Goal: Task Accomplishment & Management: Manage account settings

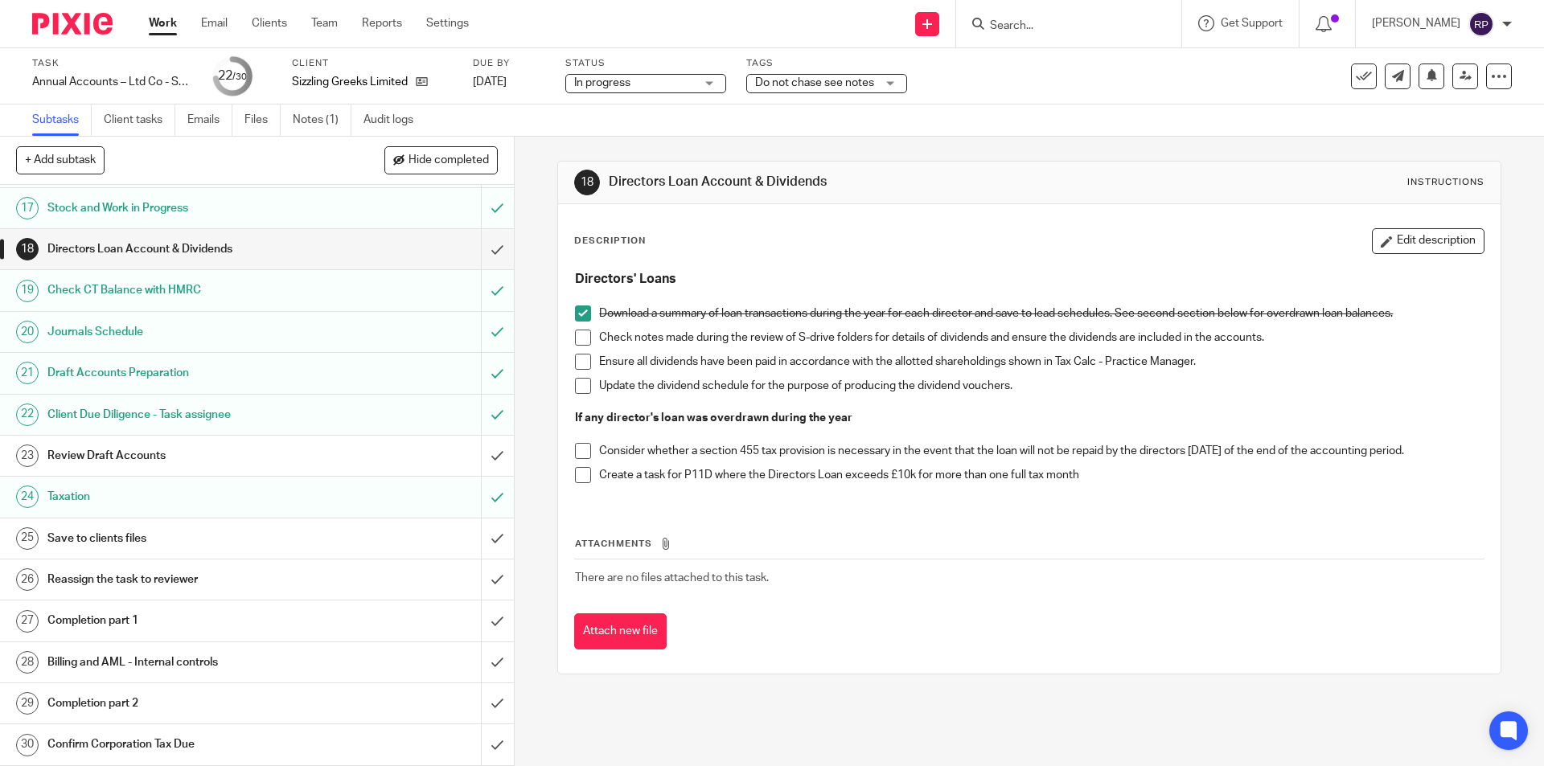
scroll to position [577, 0]
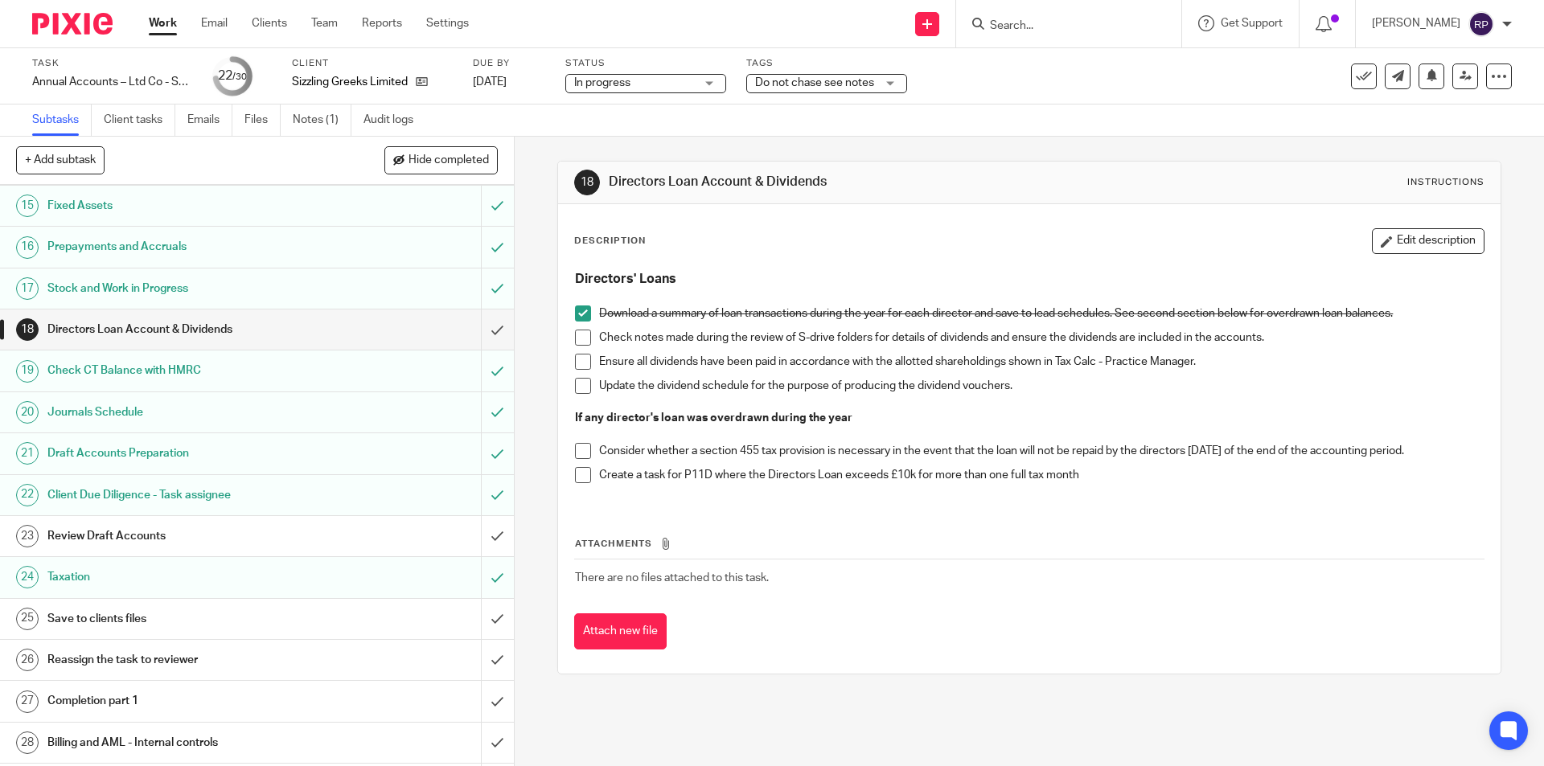
click at [153, 522] on link "23 Review Draft Accounts" at bounding box center [240, 536] width 481 height 40
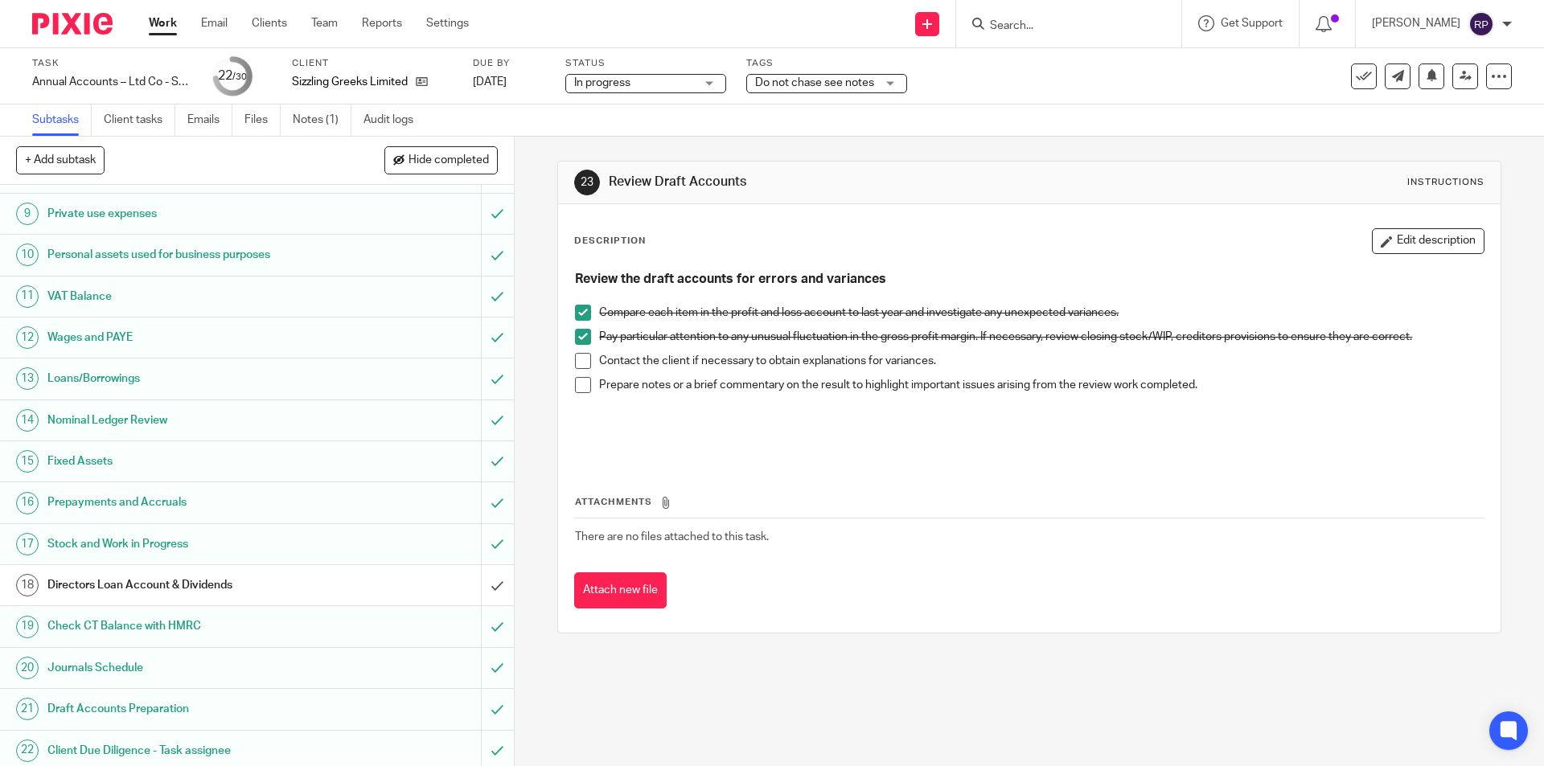
scroll to position [658, 0]
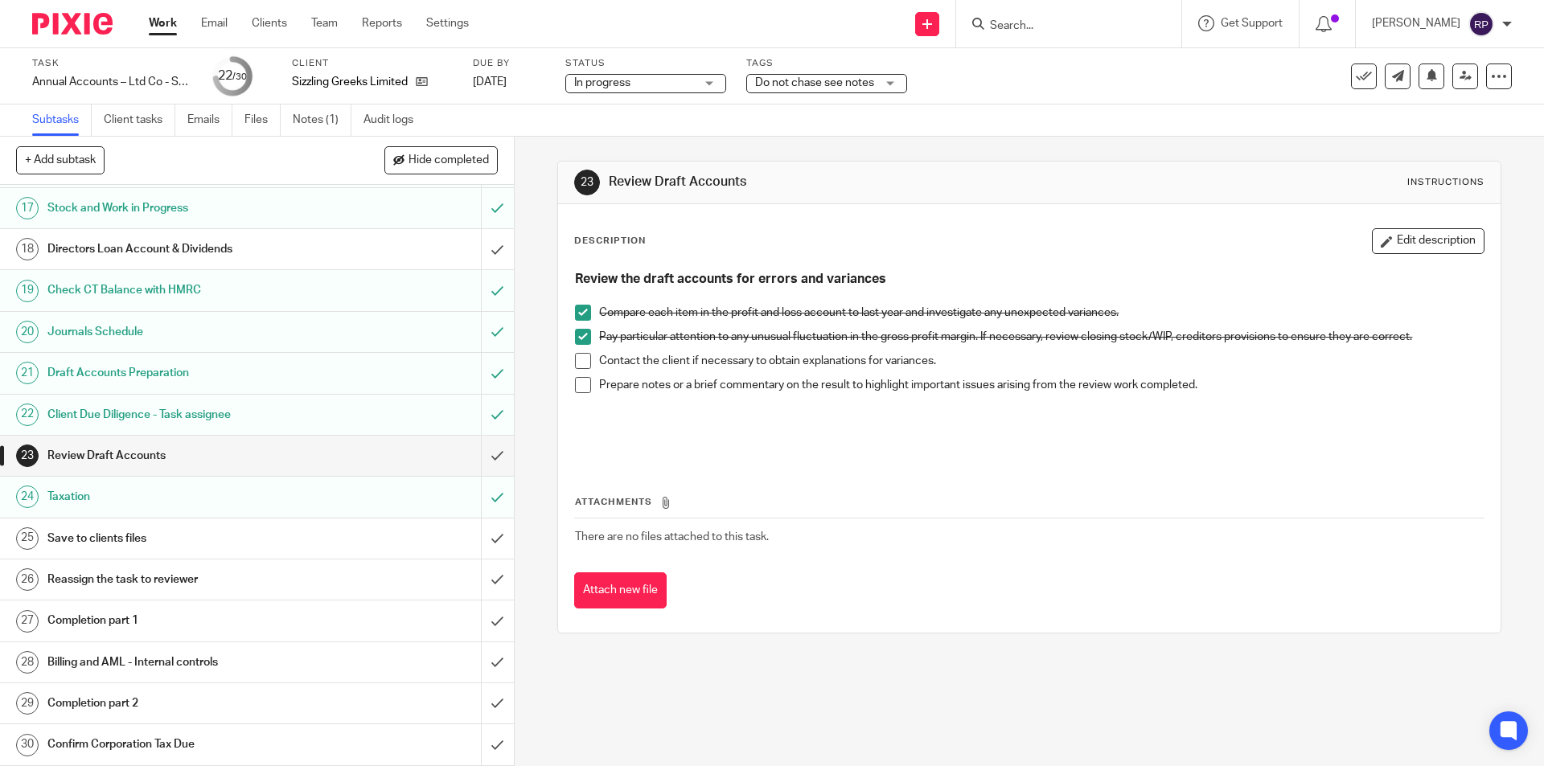
click at [579, 364] on span at bounding box center [583, 361] width 16 height 16
click at [579, 390] on span at bounding box center [583, 385] width 16 height 16
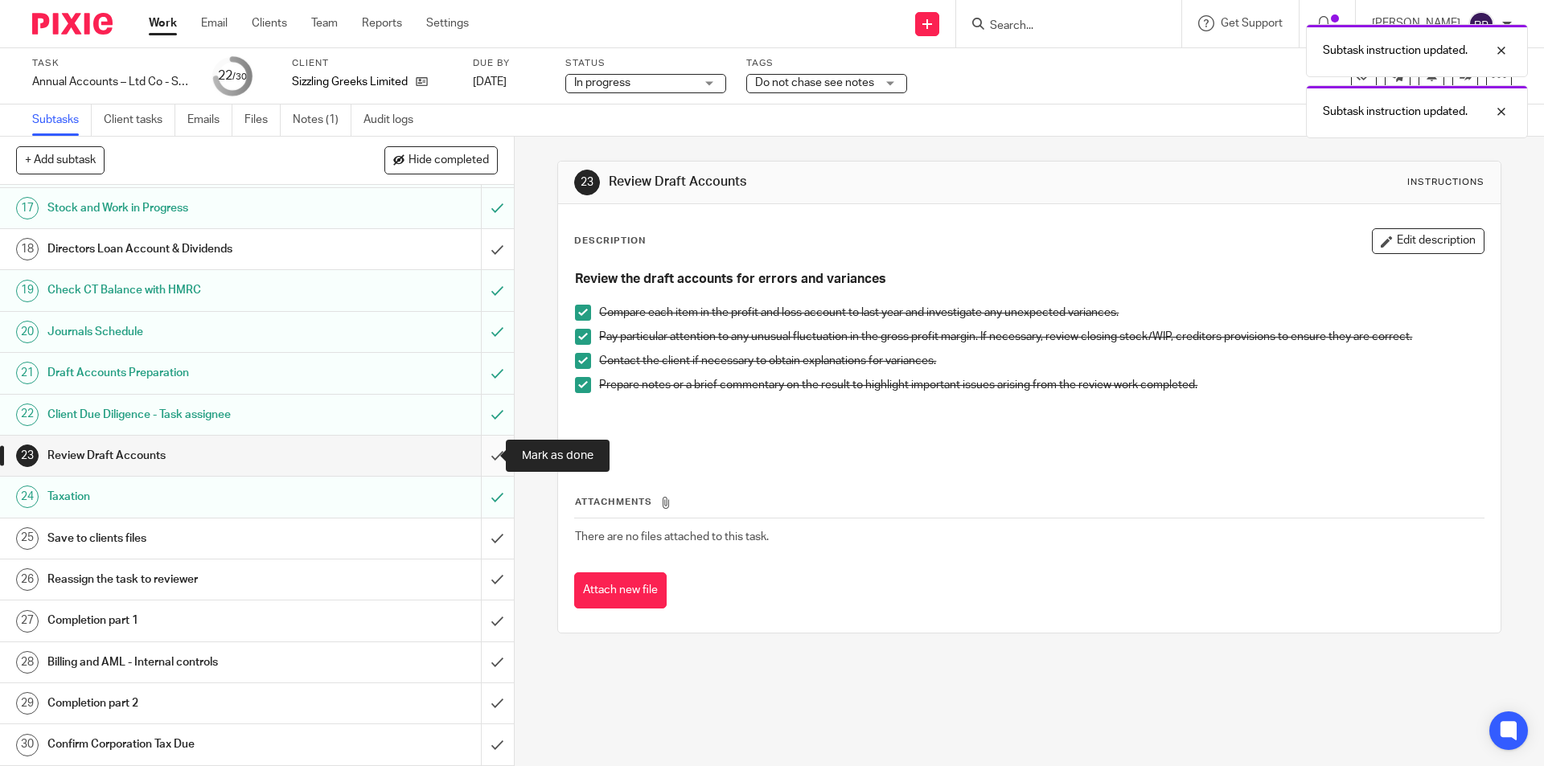
click at [484, 451] on input "submit" at bounding box center [257, 456] width 514 height 40
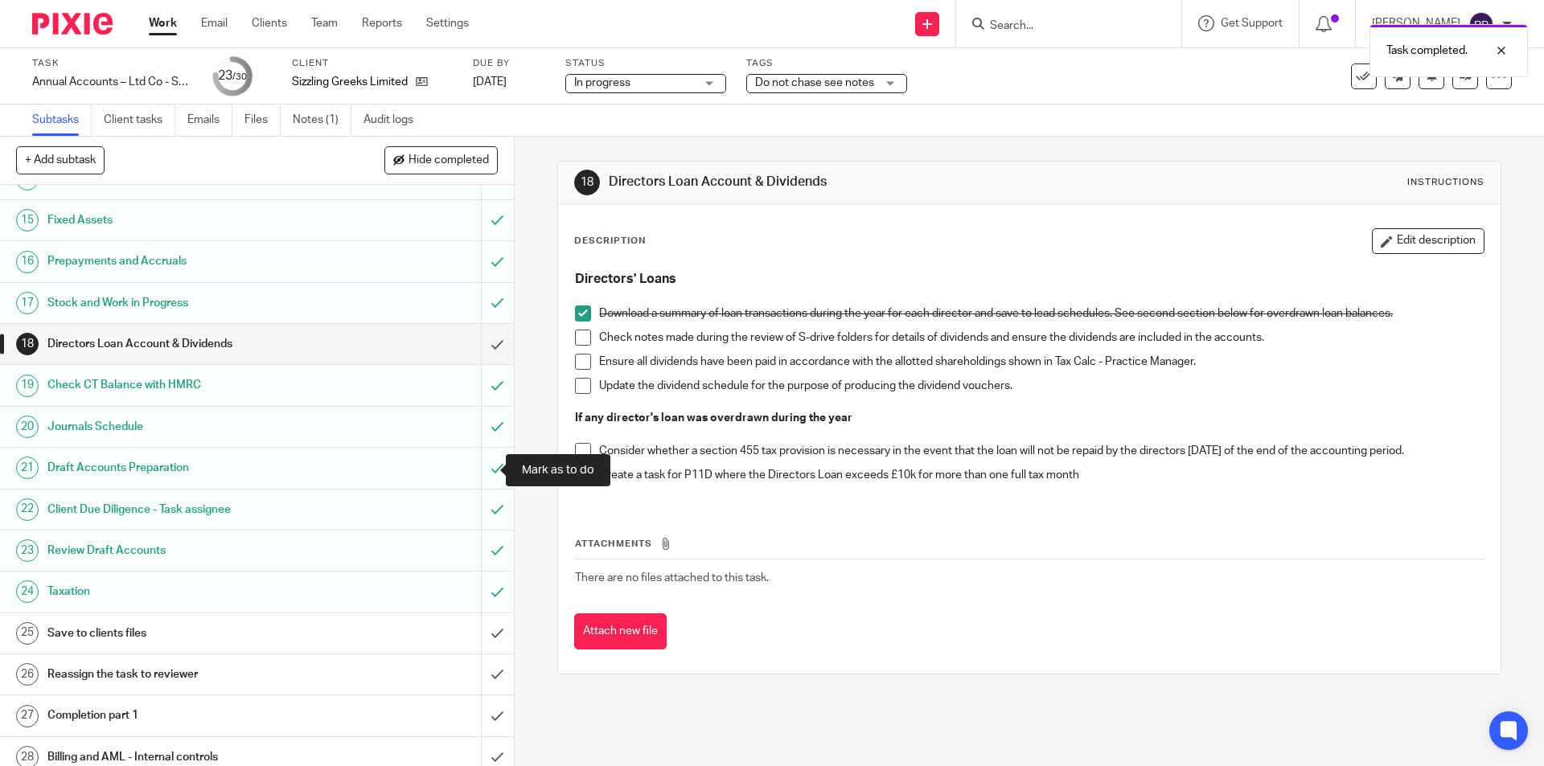
scroll to position [643, 0]
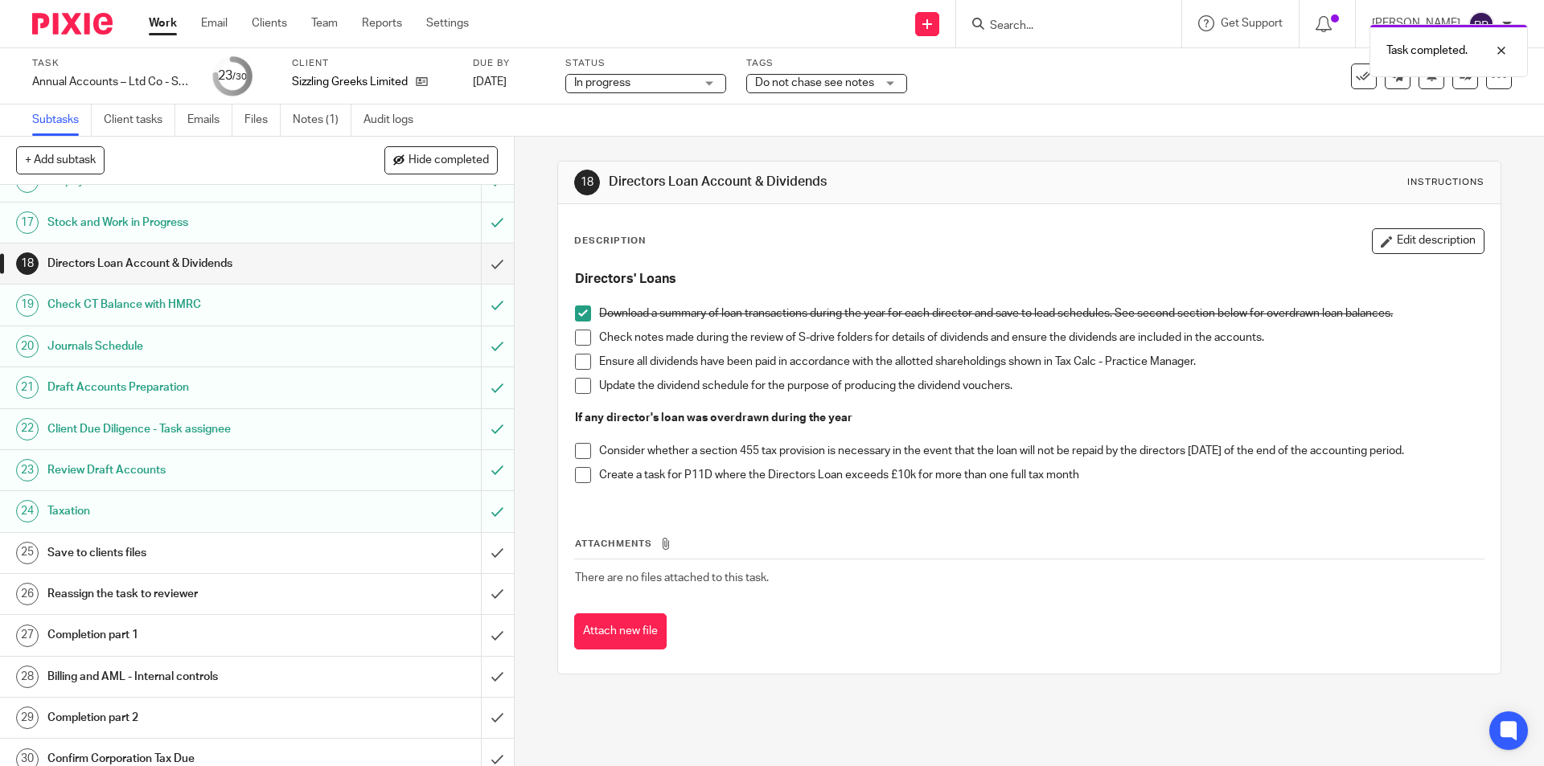
click at [117, 551] on h1 "Save to clients files" at bounding box center [186, 553] width 278 height 24
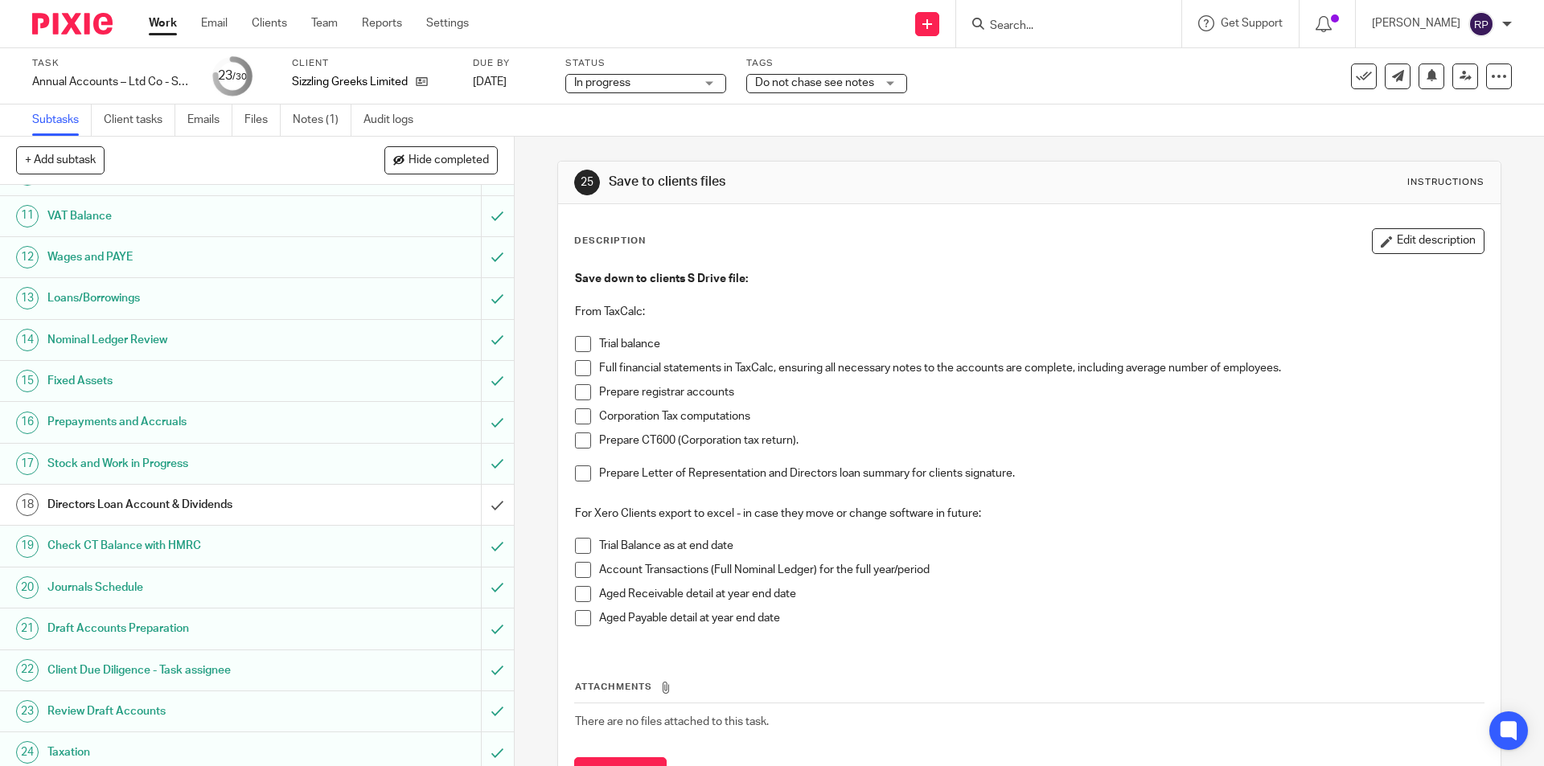
scroll to position [658, 0]
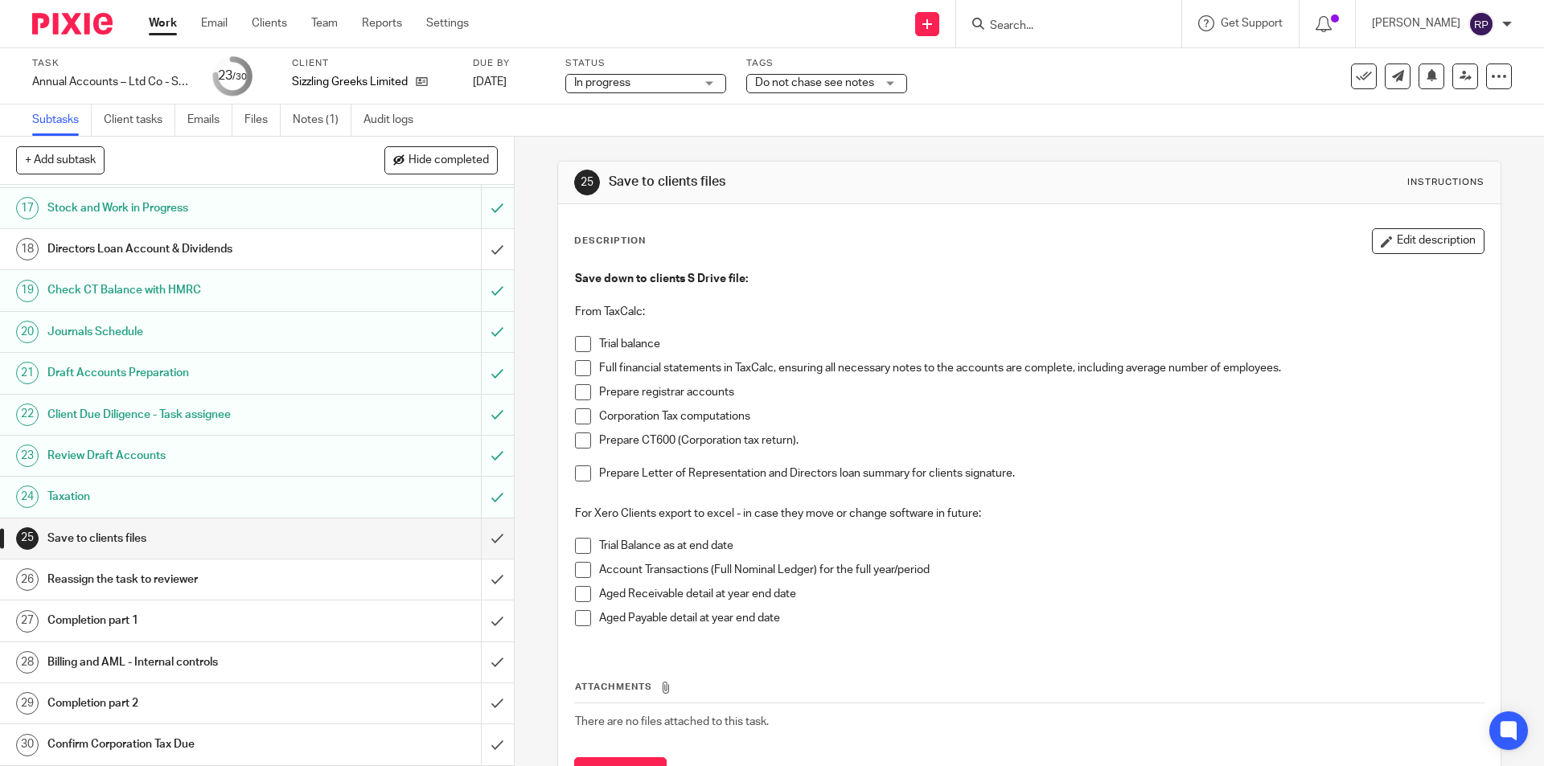
click at [580, 363] on span at bounding box center [583, 368] width 16 height 16
click at [580, 348] on span at bounding box center [583, 344] width 16 height 16
click at [576, 396] on span at bounding box center [583, 392] width 16 height 16
click at [579, 541] on span at bounding box center [583, 546] width 16 height 16
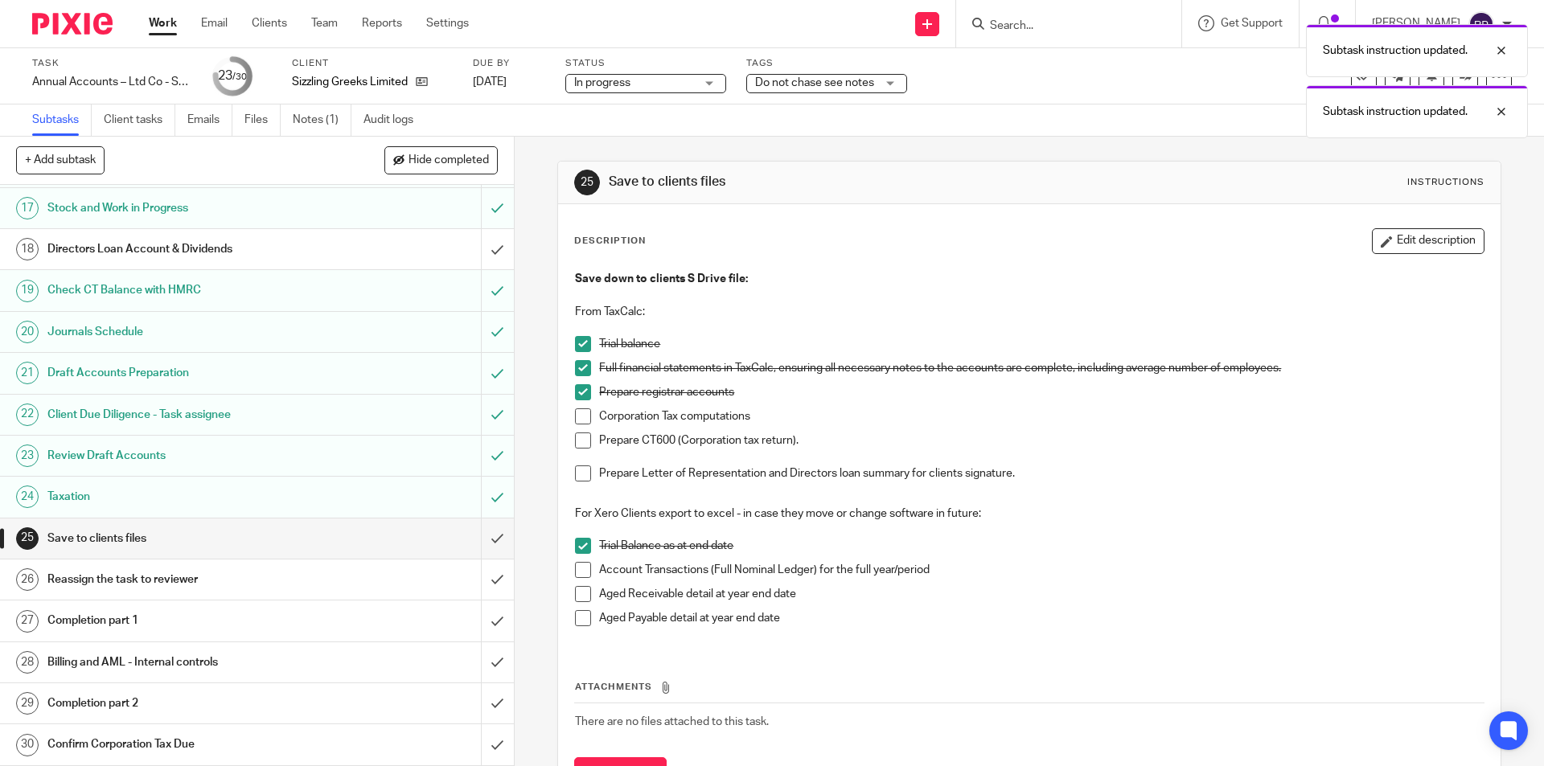
click at [581, 593] on span at bounding box center [583, 594] width 16 height 16
click at [584, 624] on span at bounding box center [583, 618] width 16 height 16
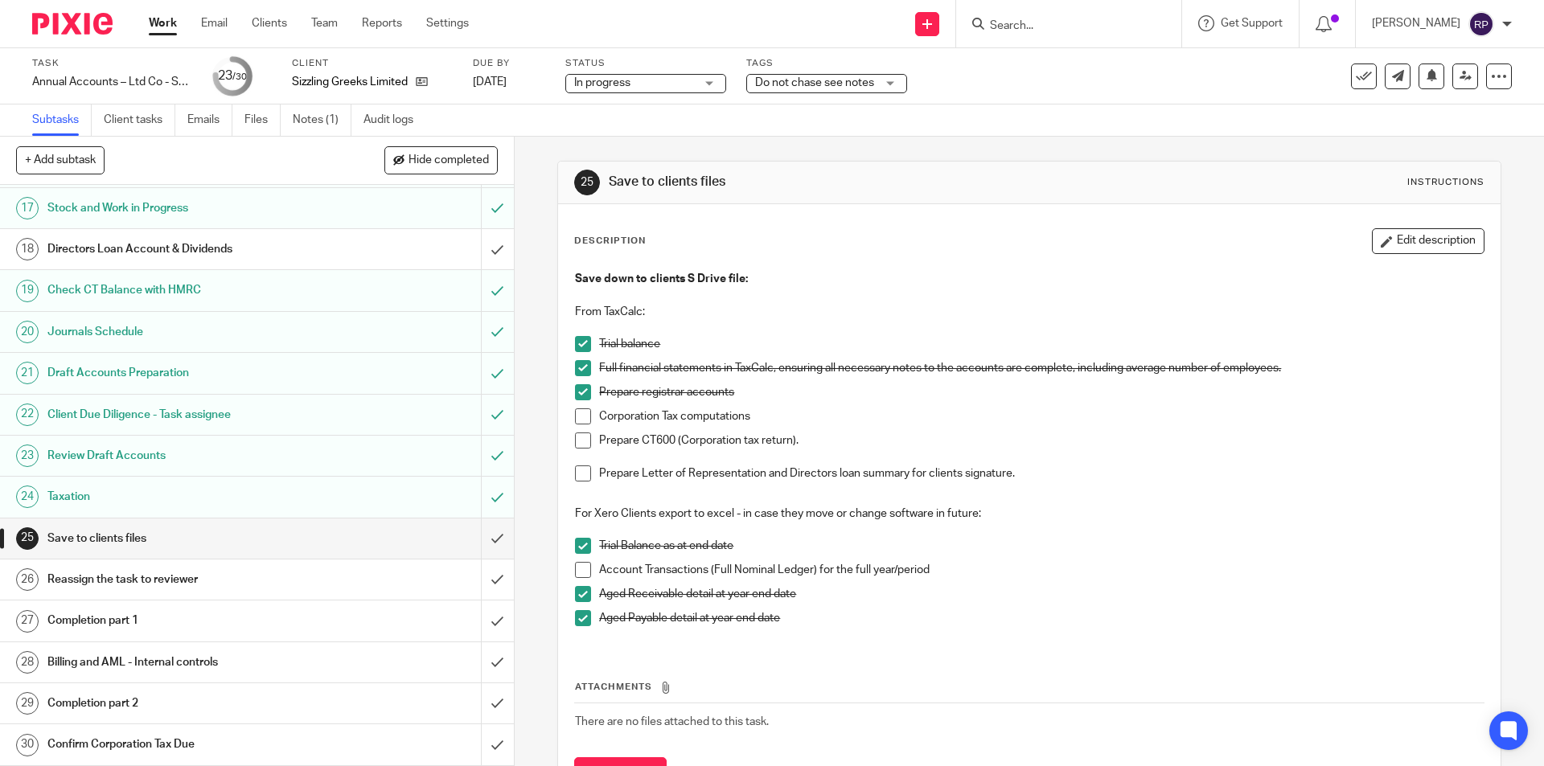
click at [575, 420] on span at bounding box center [583, 416] width 16 height 16
click at [578, 435] on span at bounding box center [583, 441] width 16 height 16
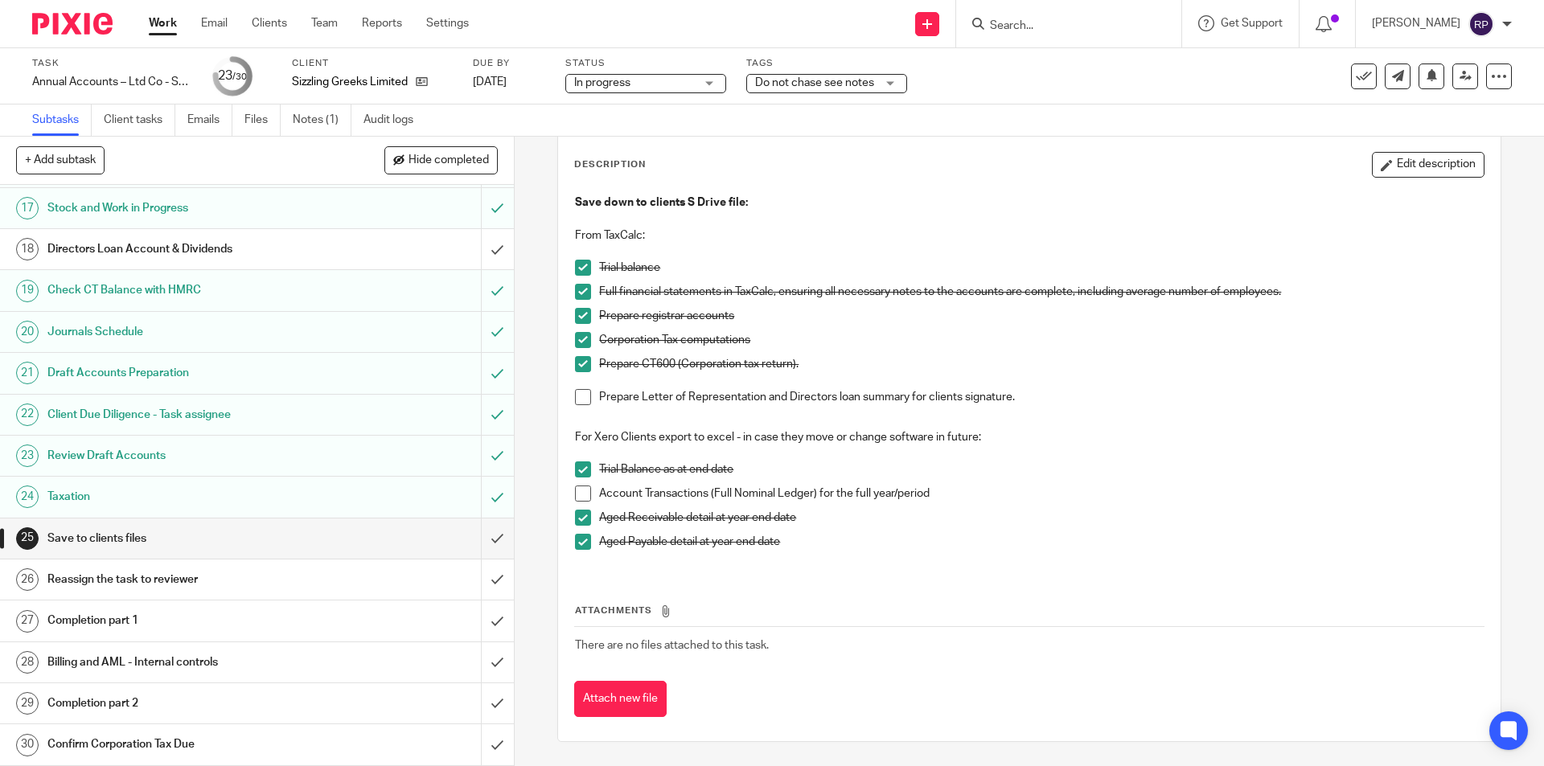
click at [576, 497] on span at bounding box center [583, 494] width 16 height 16
click at [576, 394] on span at bounding box center [583, 397] width 16 height 16
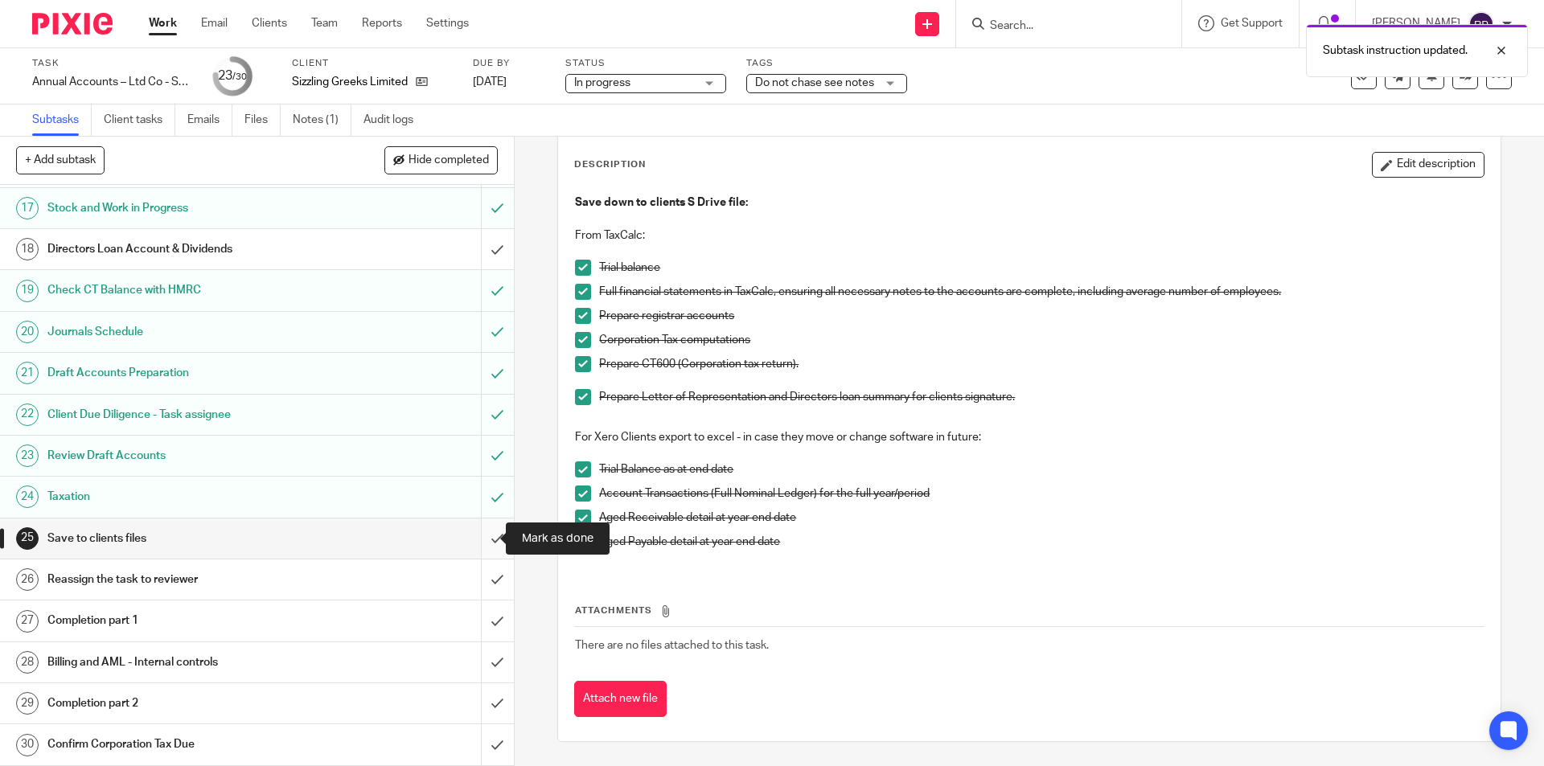
click at [476, 535] on input "submit" at bounding box center [257, 539] width 514 height 40
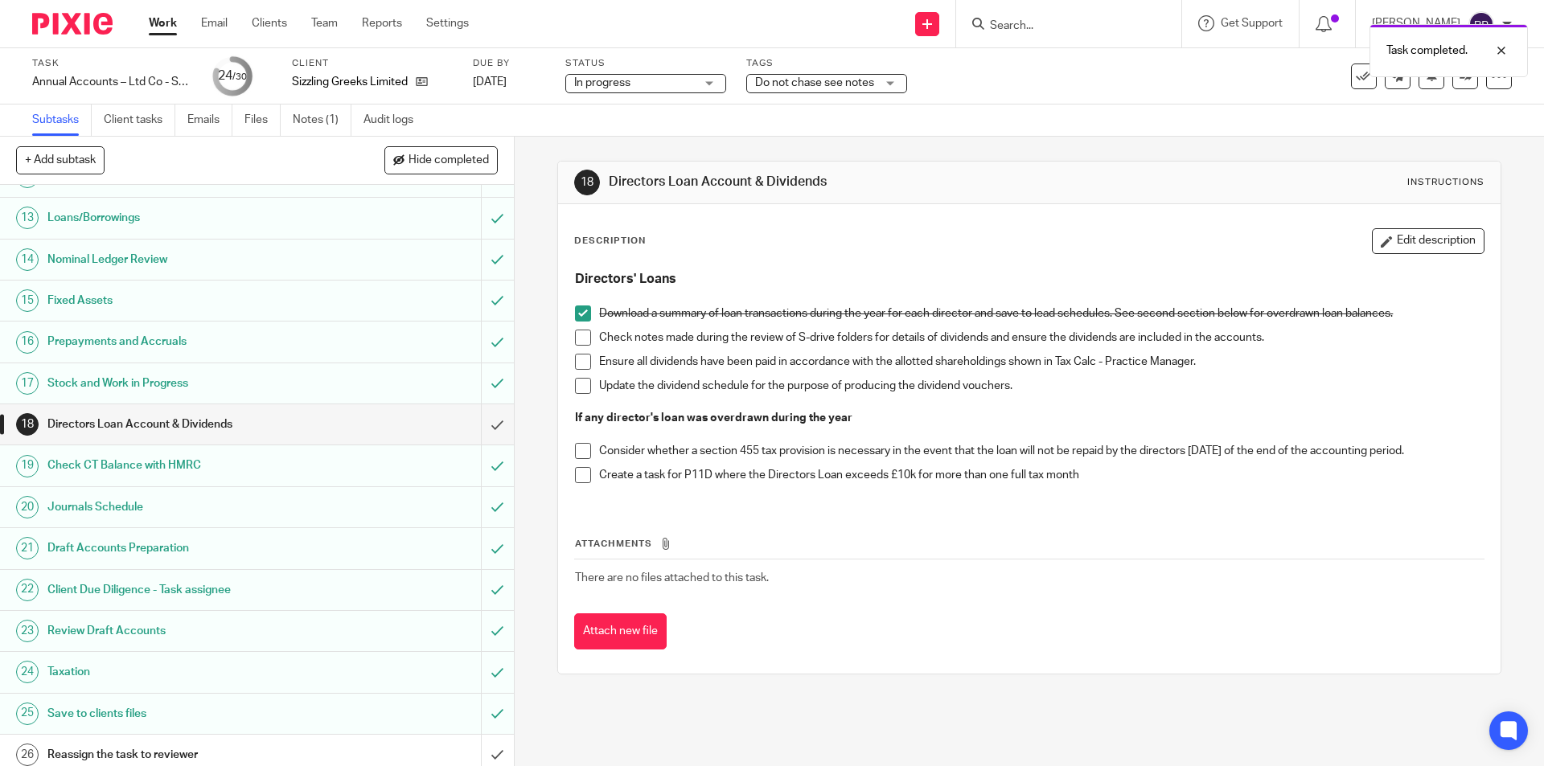
scroll to position [658, 0]
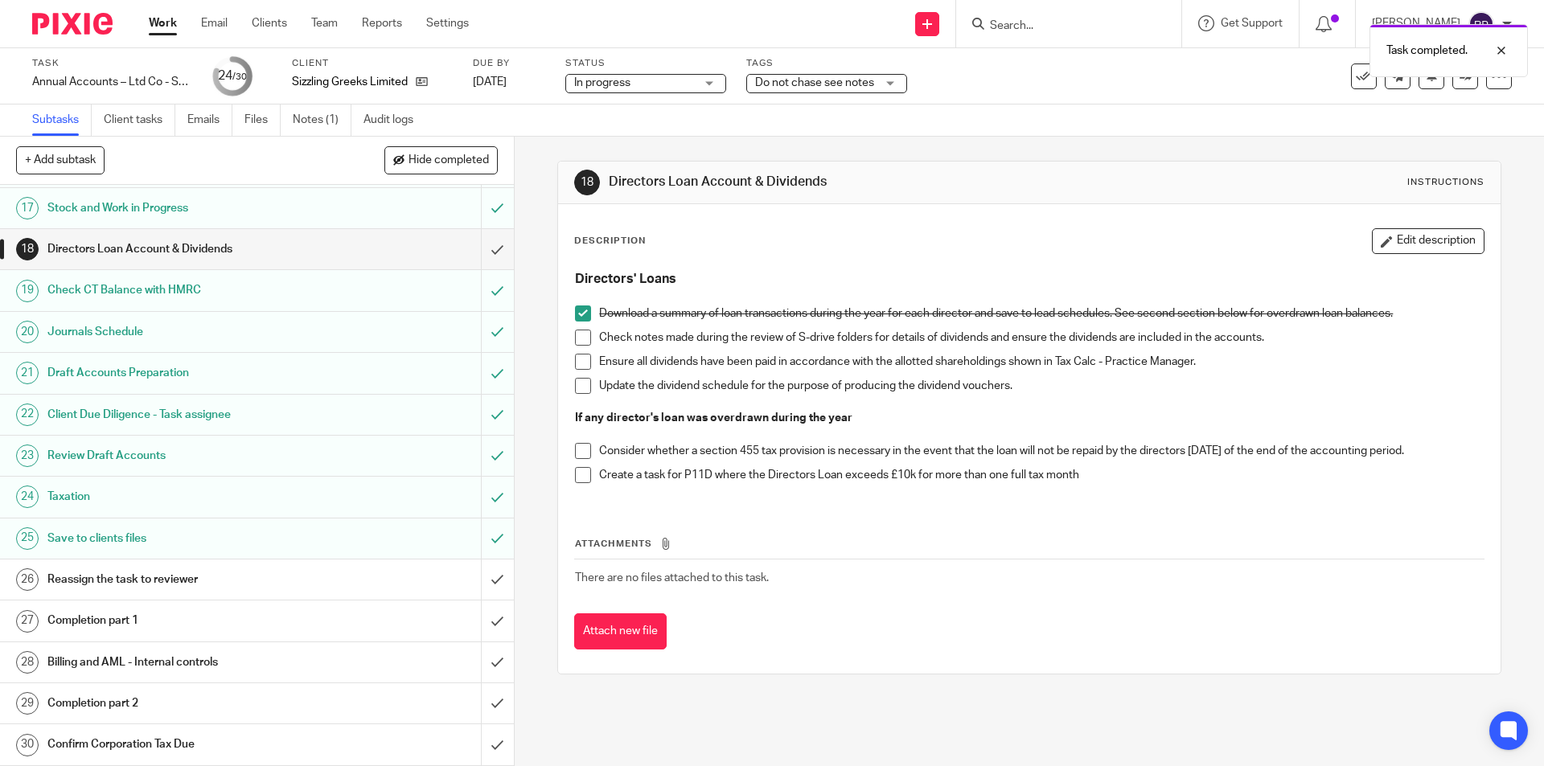
click at [81, 573] on h1 "Reassign the task to reviewer" at bounding box center [186, 580] width 278 height 24
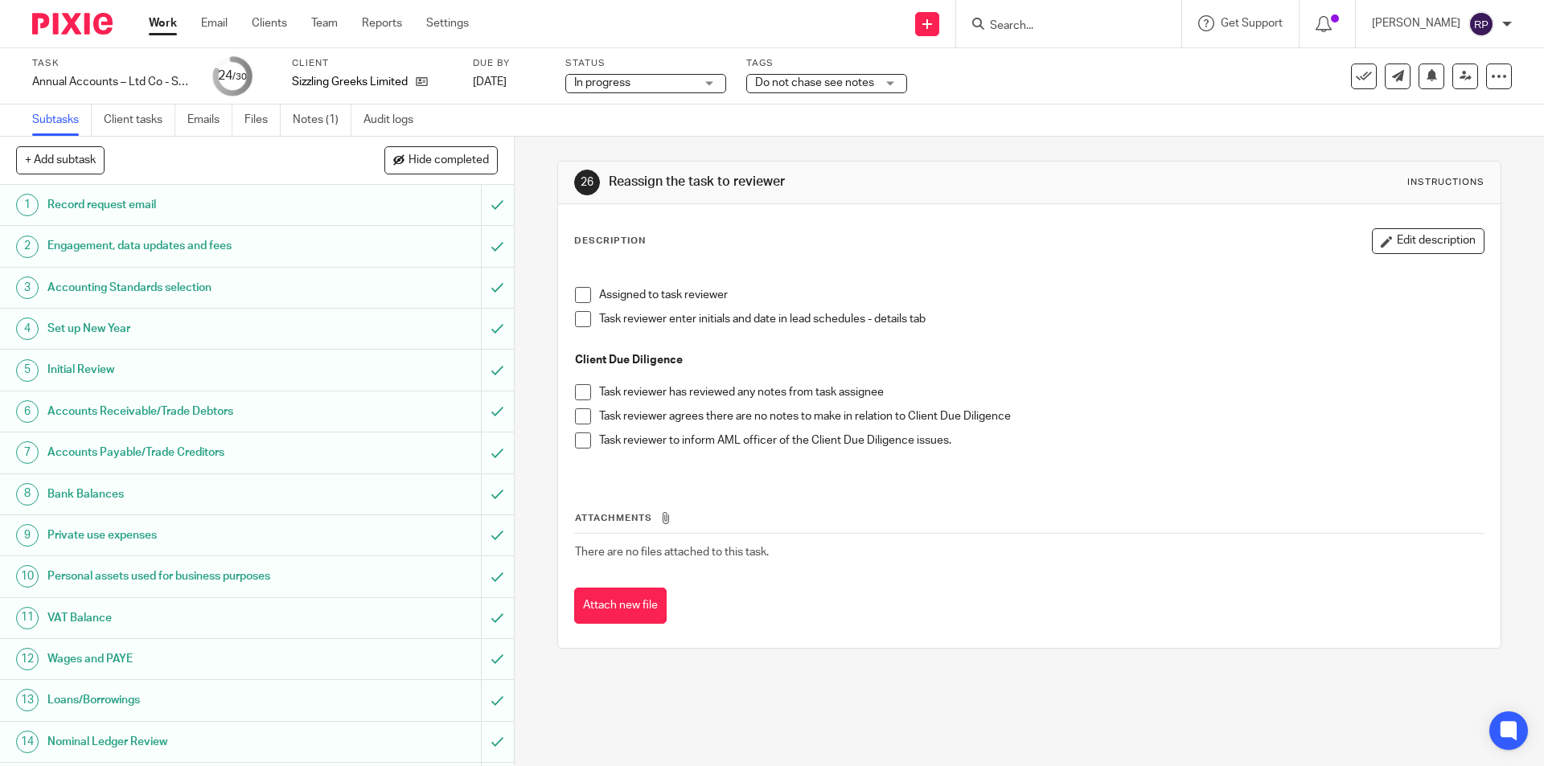
click at [576, 305] on li "Assigned to task reviewer" at bounding box center [1029, 299] width 908 height 24
click at [579, 299] on span at bounding box center [583, 295] width 16 height 16
click at [412, 160] on span "Hide completed" at bounding box center [448, 160] width 80 height 13
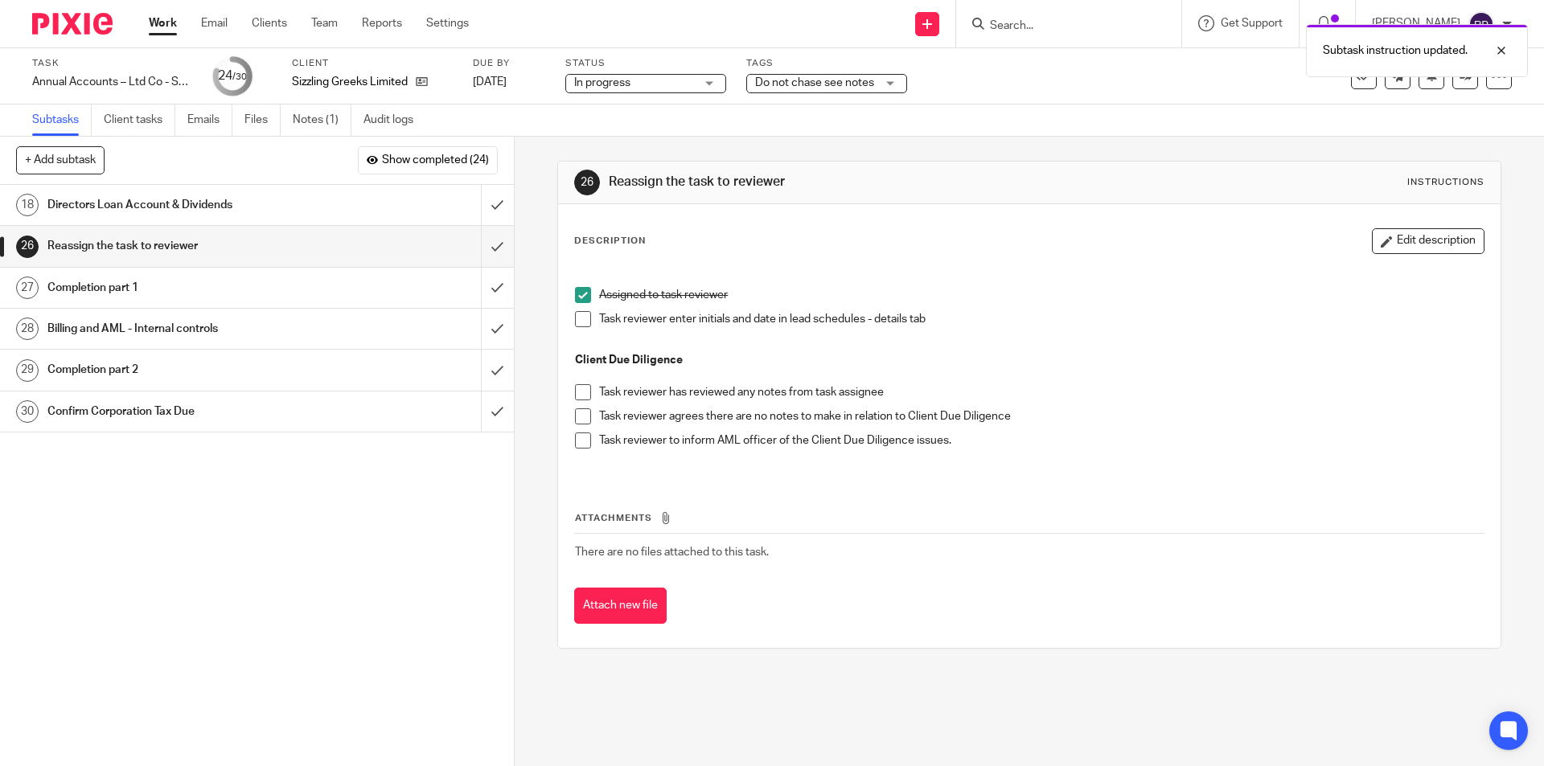
click at [841, 81] on span "Do not chase see notes" at bounding box center [814, 82] width 119 height 11
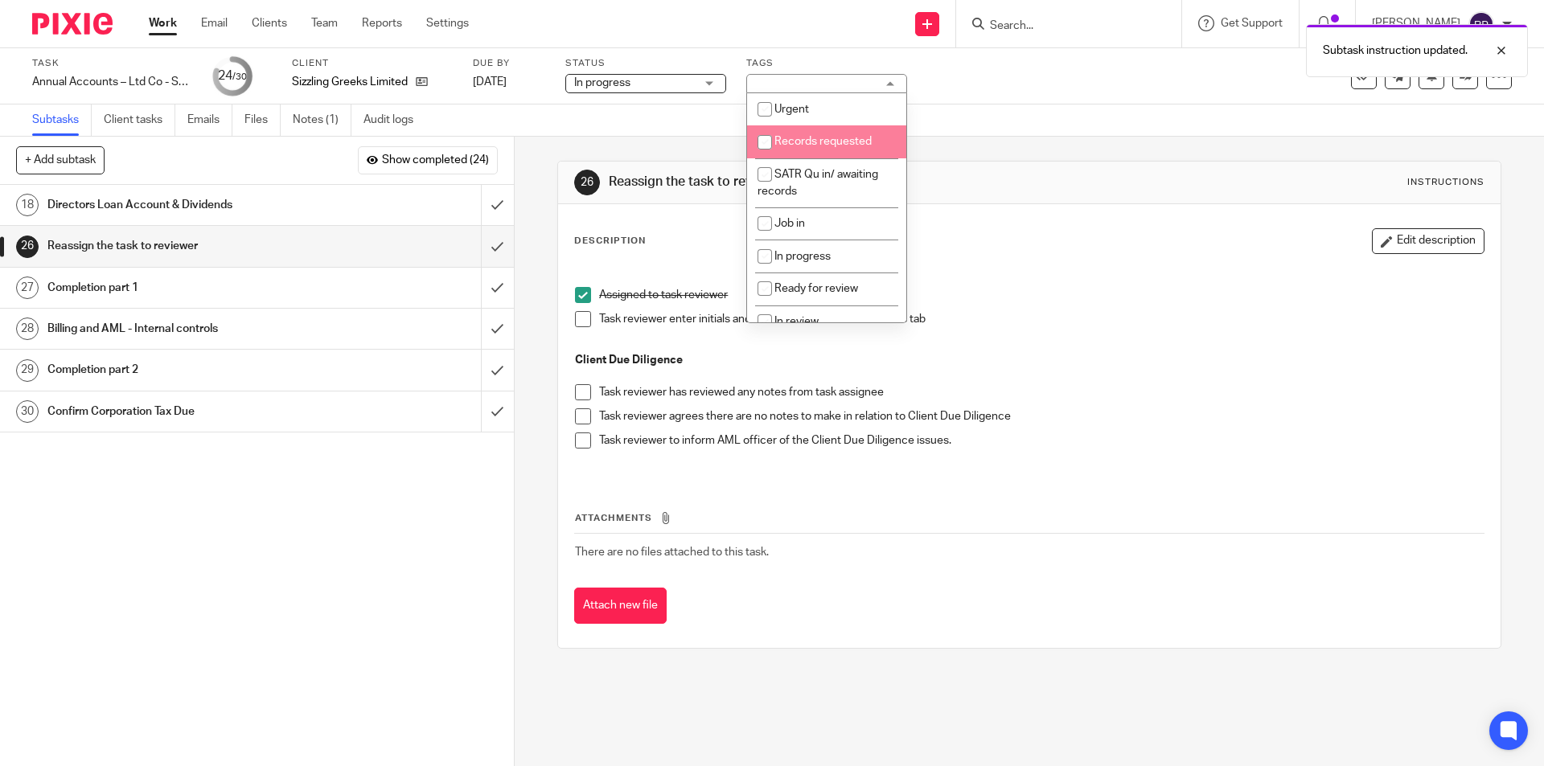
click at [129, 288] on h1 "Completion part 1" at bounding box center [186, 288] width 278 height 24
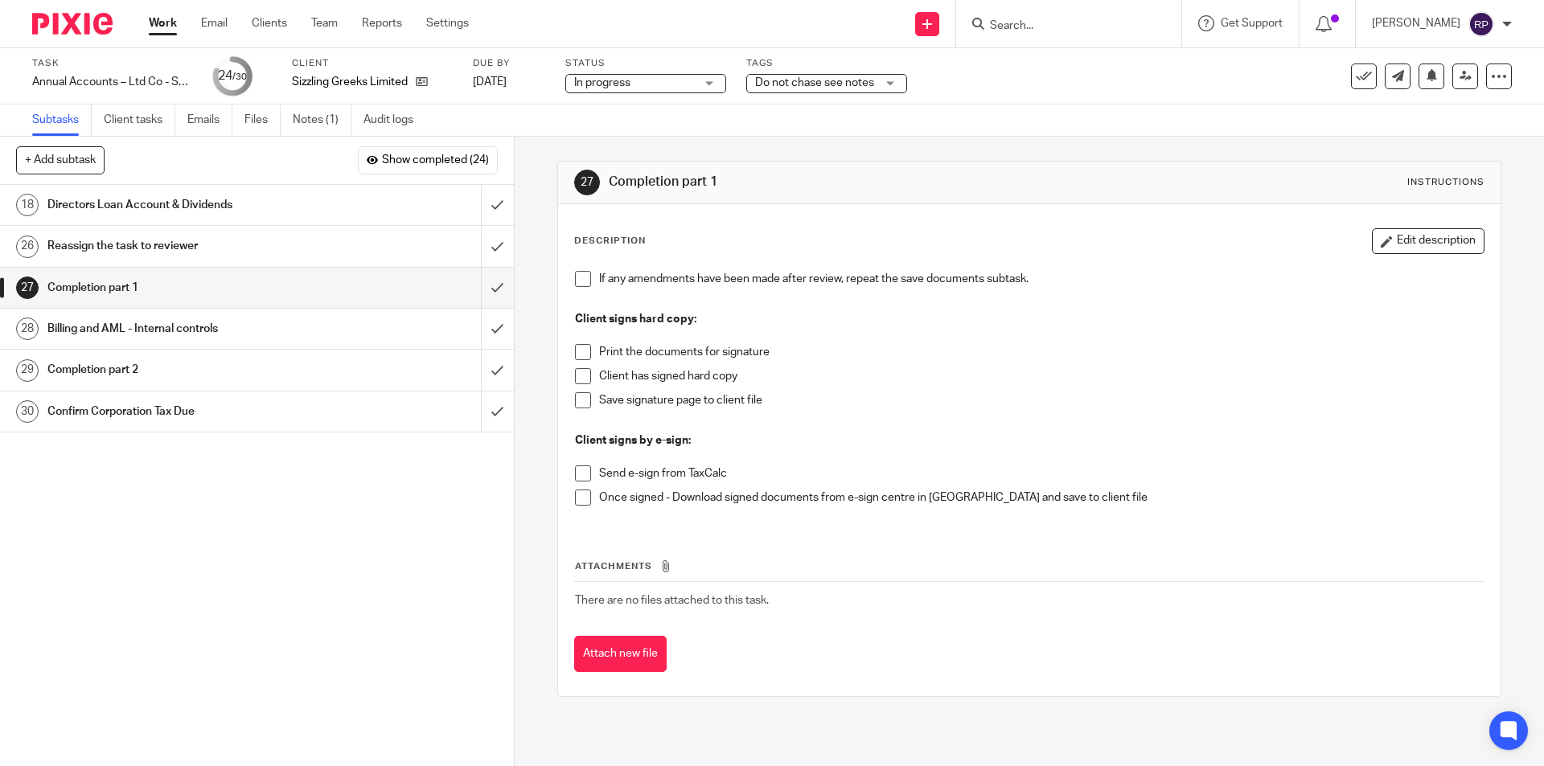
click at [230, 189] on link "18 Directors Loan Account & Dividends" at bounding box center [240, 205] width 481 height 40
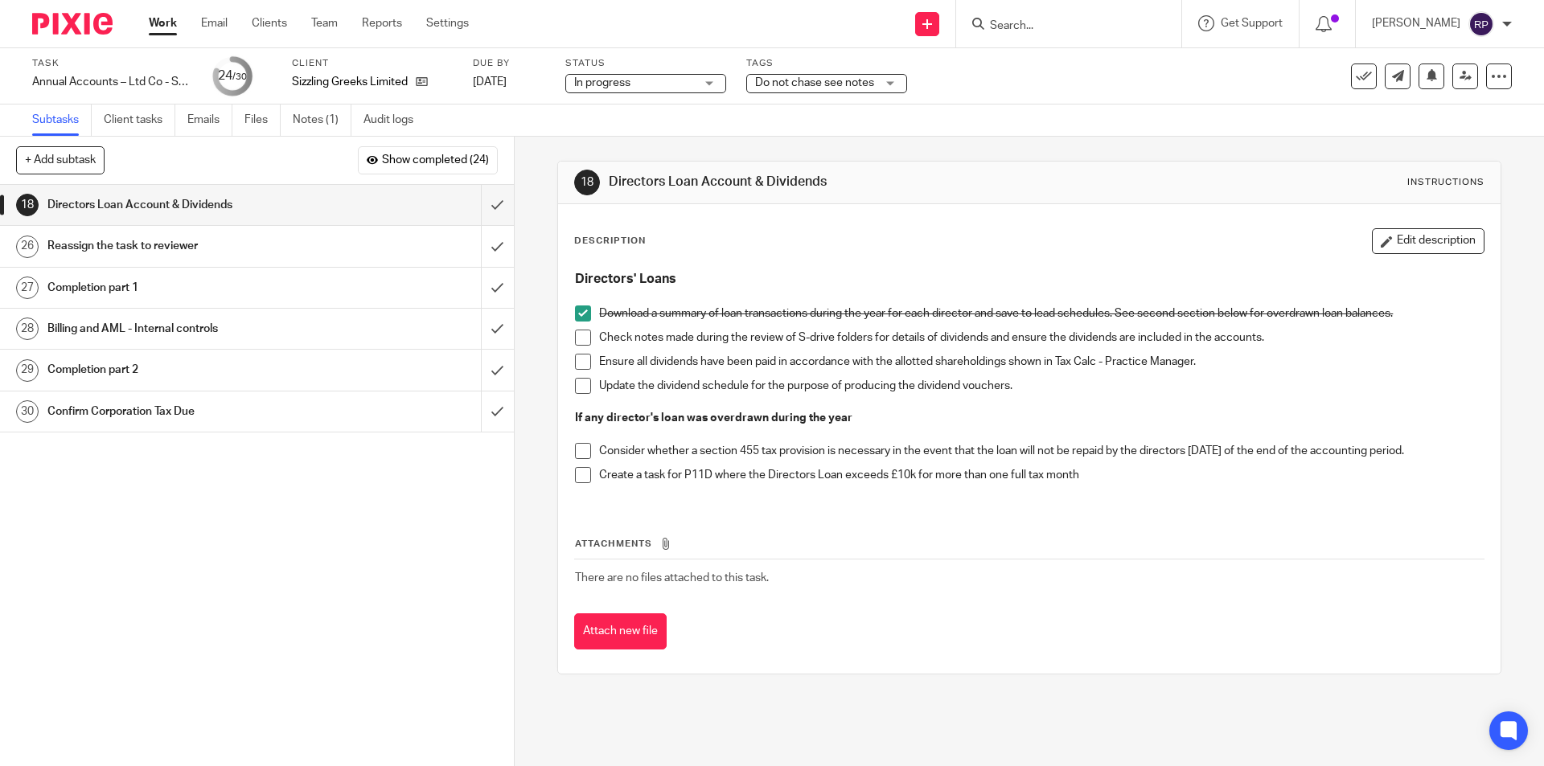
click at [865, 80] on span "Do not chase see notes" at bounding box center [814, 82] width 119 height 11
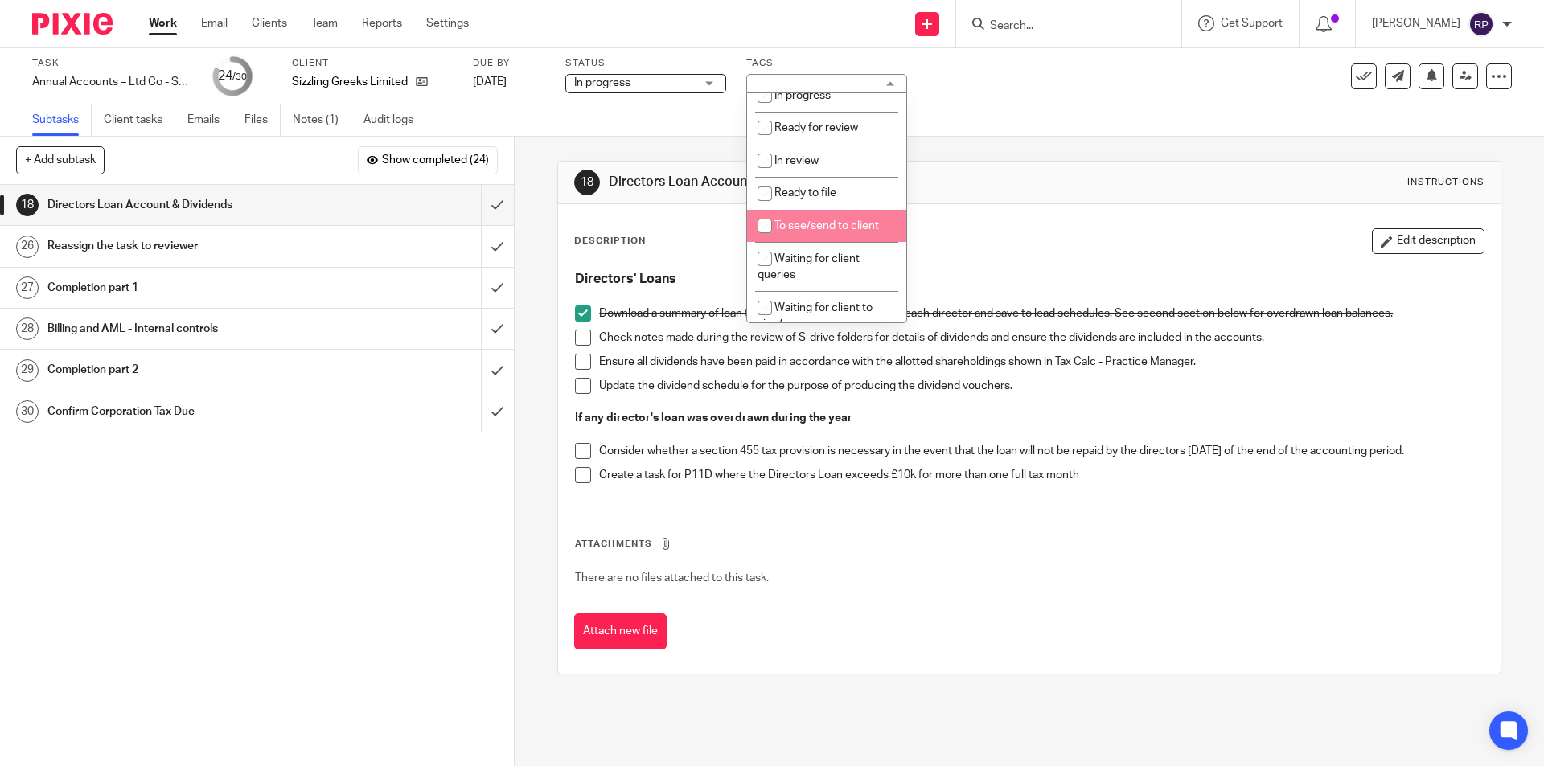
scroll to position [80, 0]
click at [835, 211] on span "Ready for review" at bounding box center [816, 208] width 84 height 11
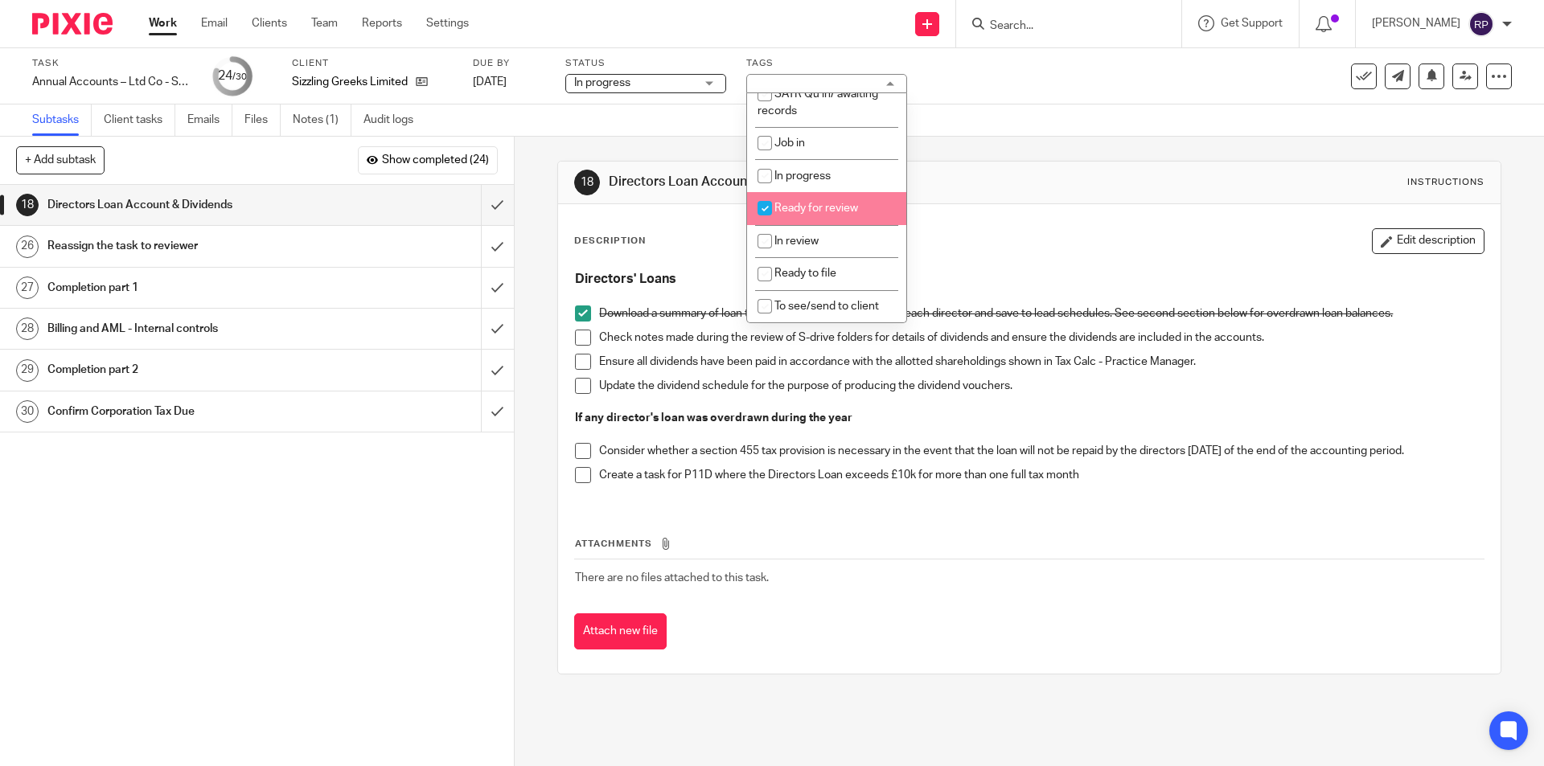
checkbox input "true"
click at [944, 216] on div "Description Edit description Directors' Loans Download a summary of loan transa…" at bounding box center [1028, 439] width 941 height 470
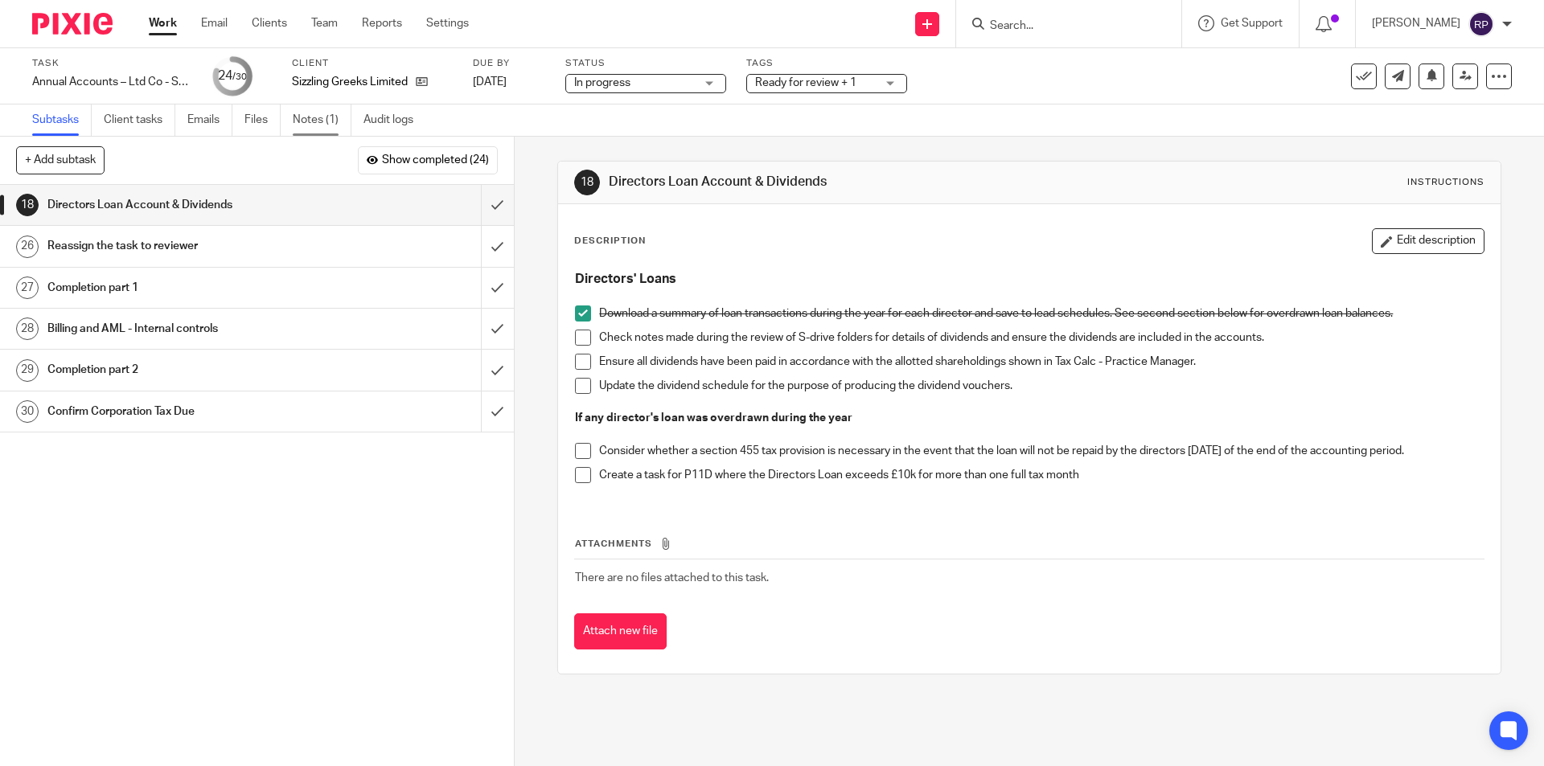
click at [329, 122] on link "Notes (1)" at bounding box center [322, 120] width 59 height 31
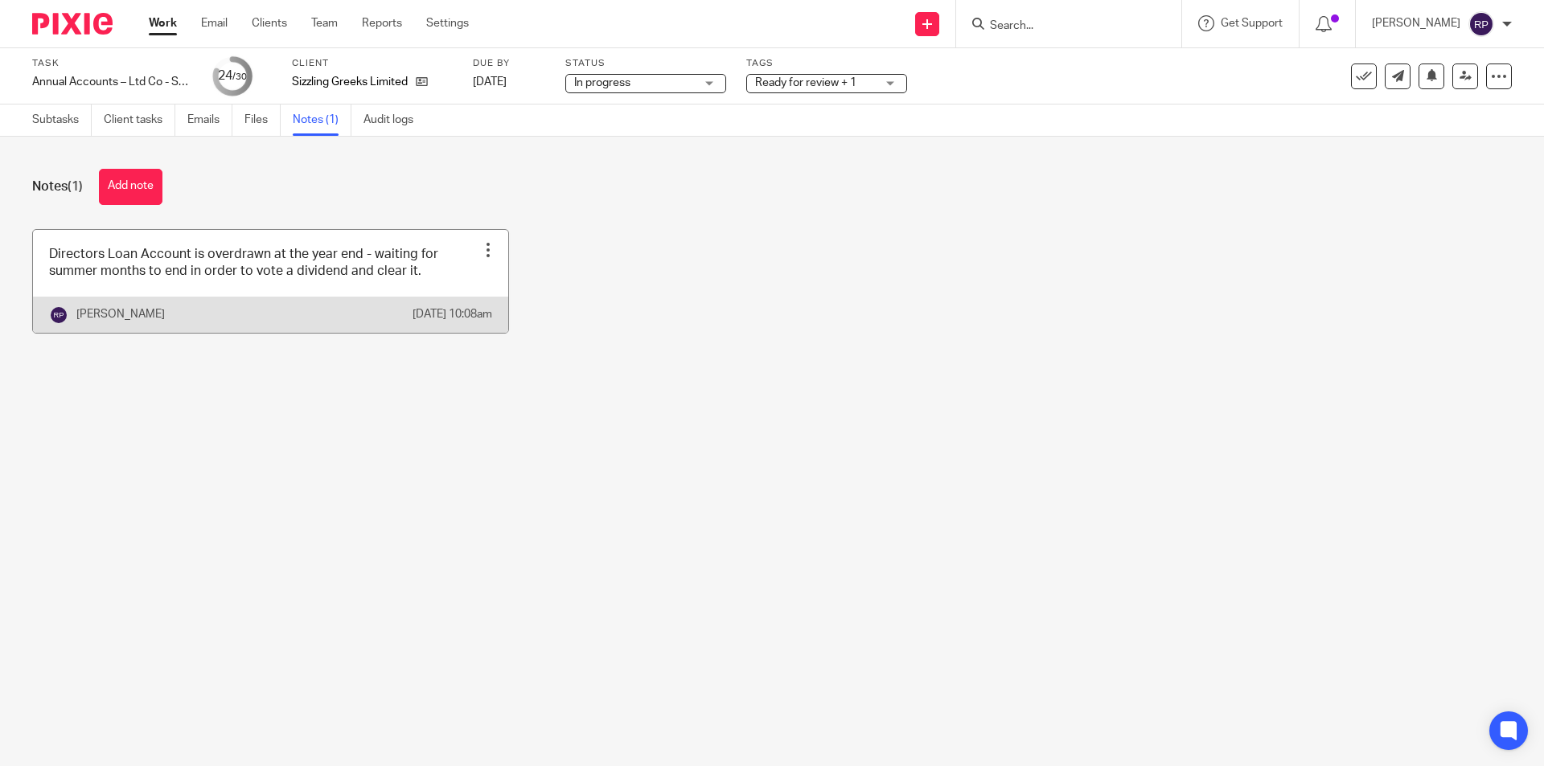
click at [483, 247] on div at bounding box center [488, 250] width 16 height 16
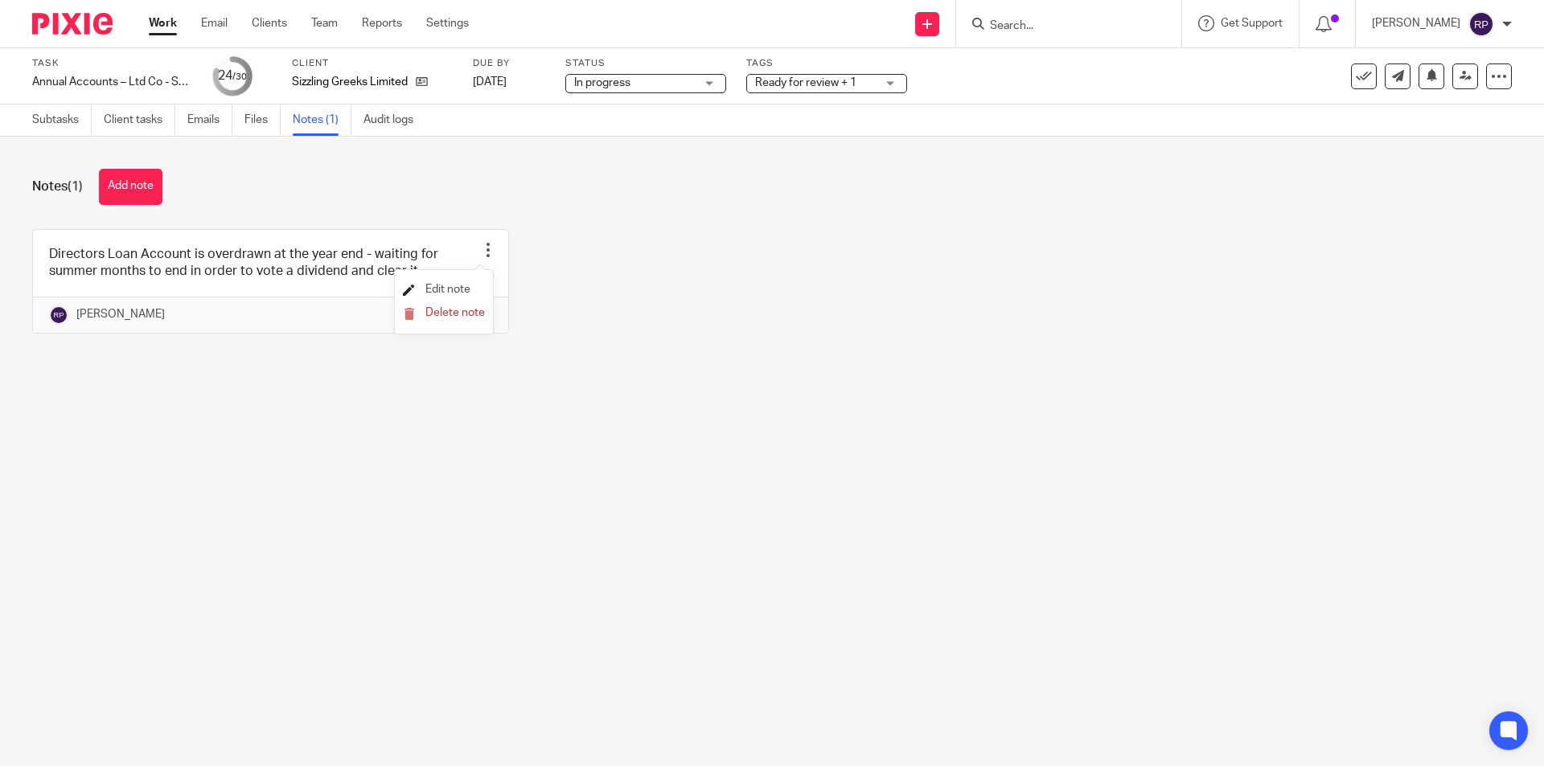
click at [456, 285] on span "Edit note" at bounding box center [447, 289] width 45 height 11
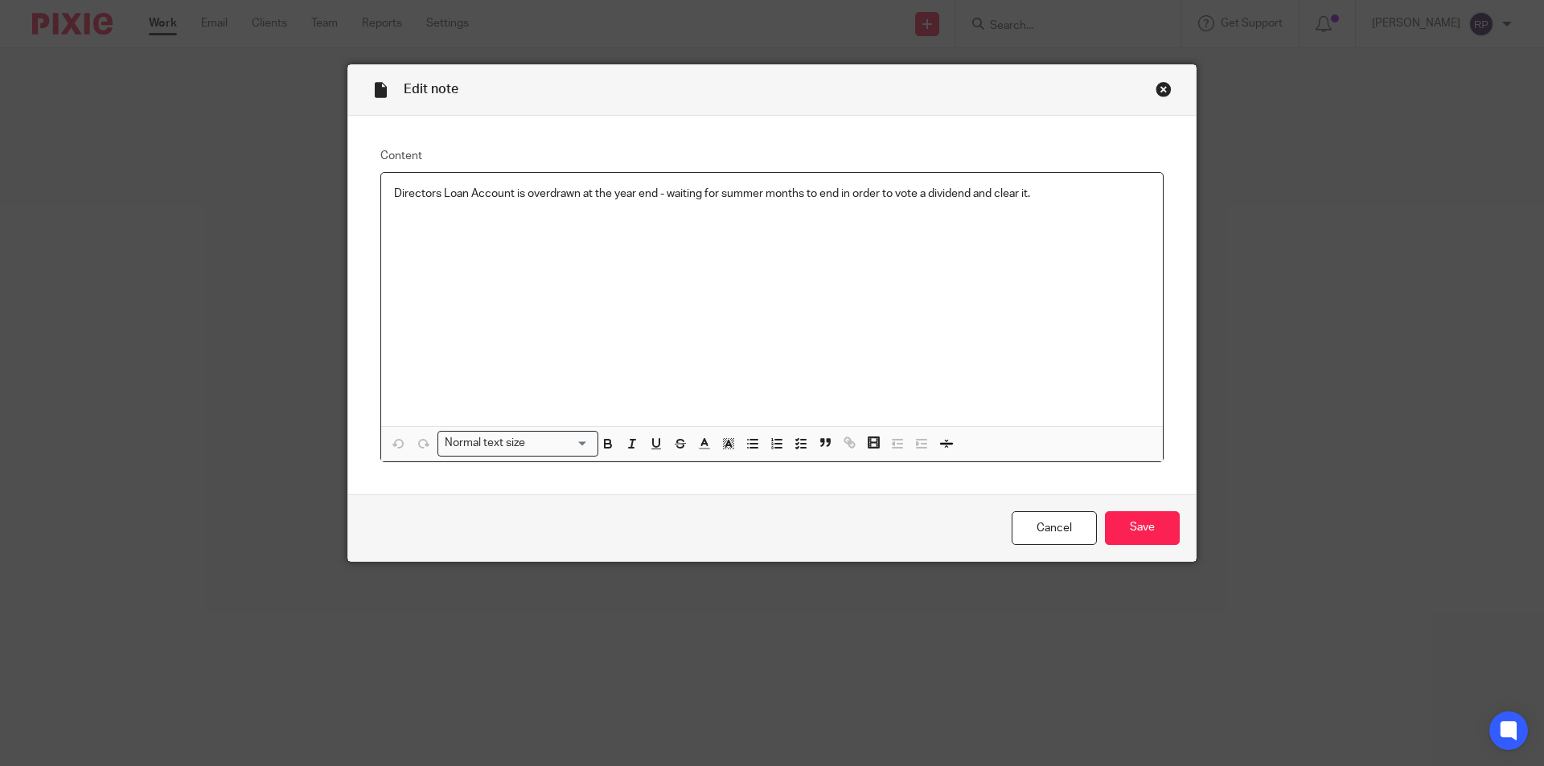
click at [921, 194] on p "Directors Loan Account is overdrawn at the year end - waiting for summer months…" at bounding box center [772, 194] width 756 height 16
click at [1116, 546] on div "Cancel Save" at bounding box center [771, 528] width 847 height 68
click at [1118, 536] on input "Save" at bounding box center [1142, 528] width 75 height 35
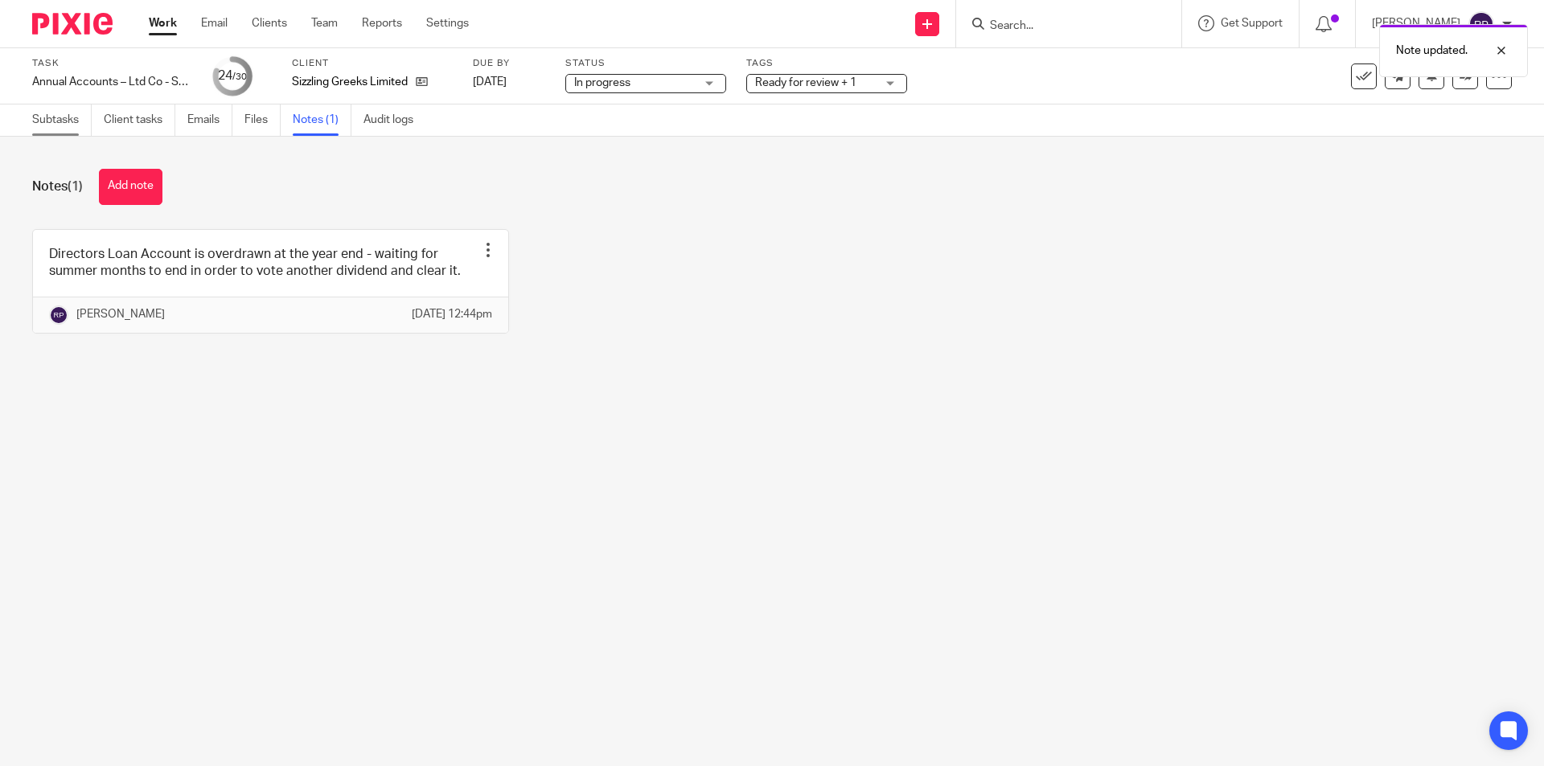
click at [53, 119] on link "Subtasks" at bounding box center [61, 120] width 59 height 31
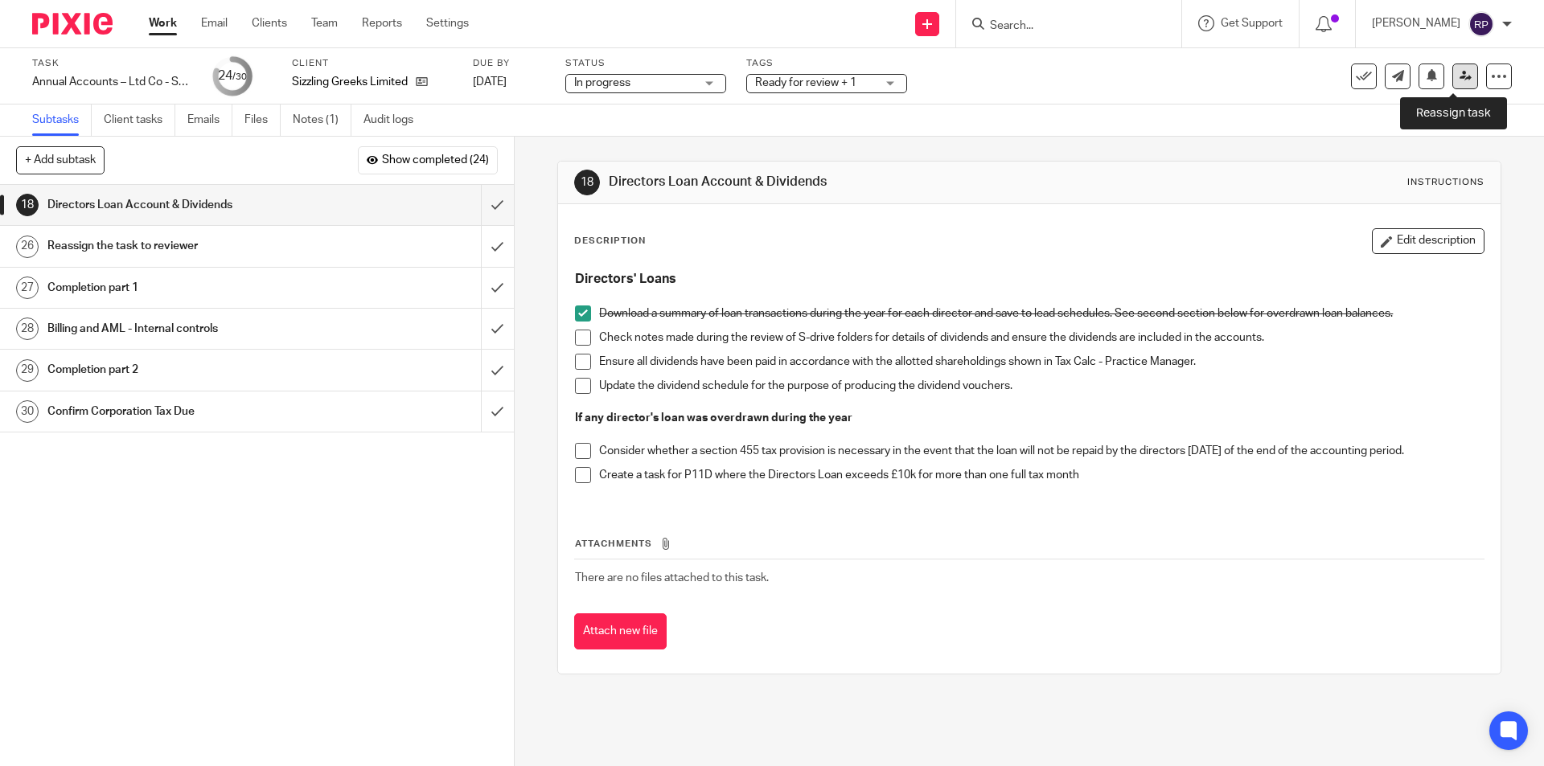
click at [1452, 80] on link at bounding box center [1465, 77] width 26 height 26
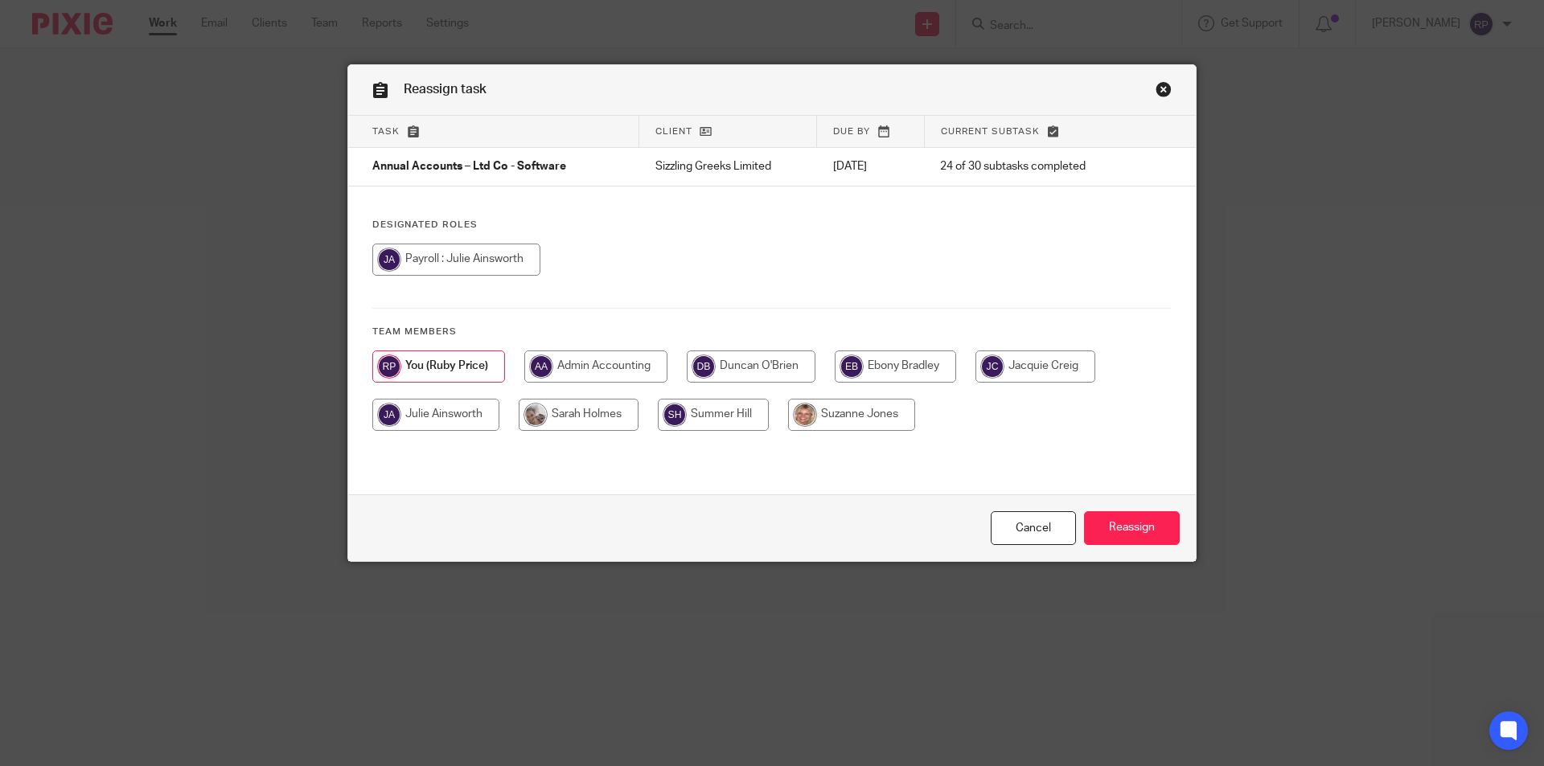
click at [773, 372] on input "radio" at bounding box center [751, 367] width 129 height 32
radio input "true"
click at [1123, 519] on input "Reassign" at bounding box center [1132, 528] width 96 height 35
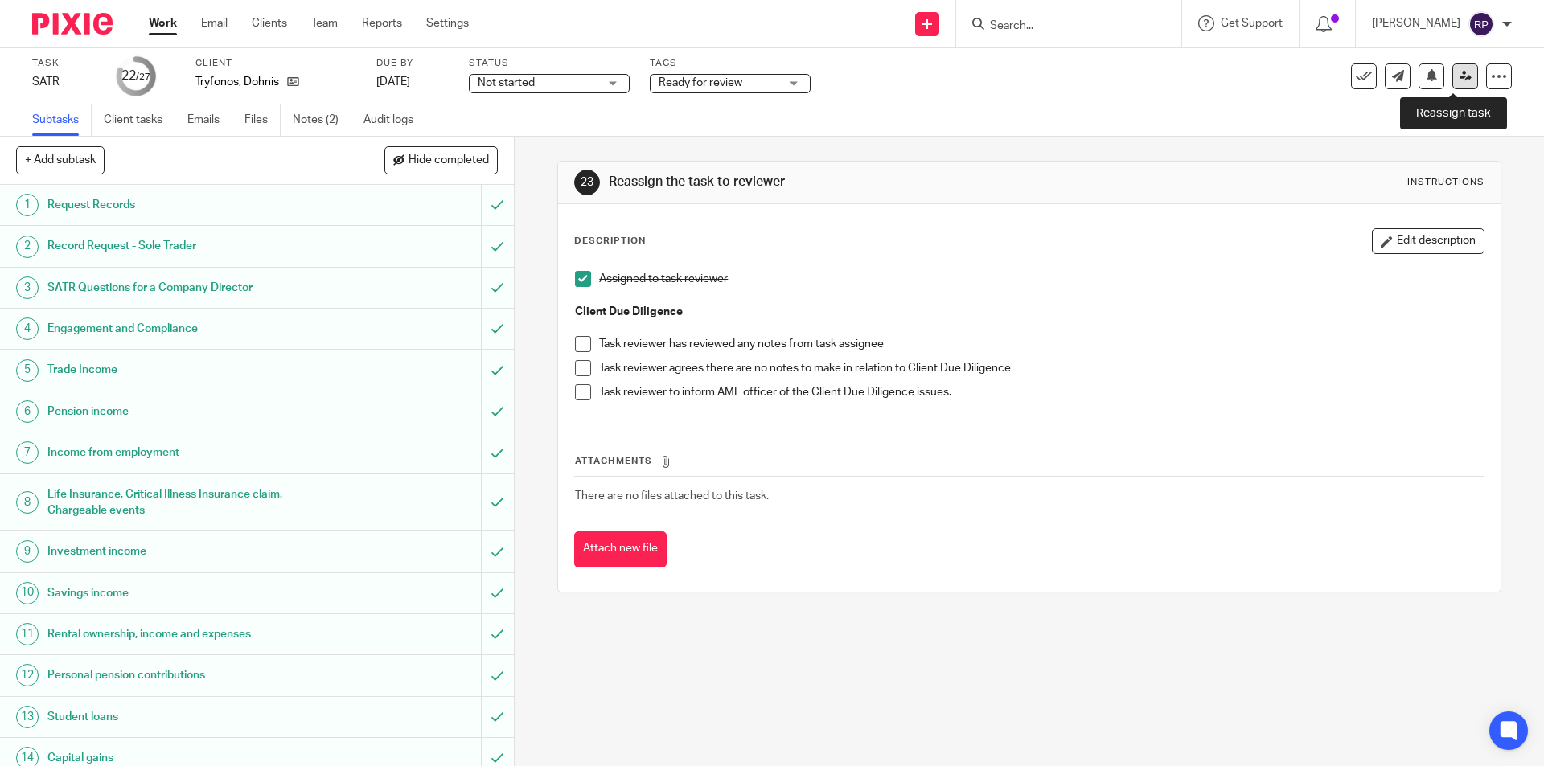
click at [1459, 74] on icon at bounding box center [1465, 76] width 12 height 12
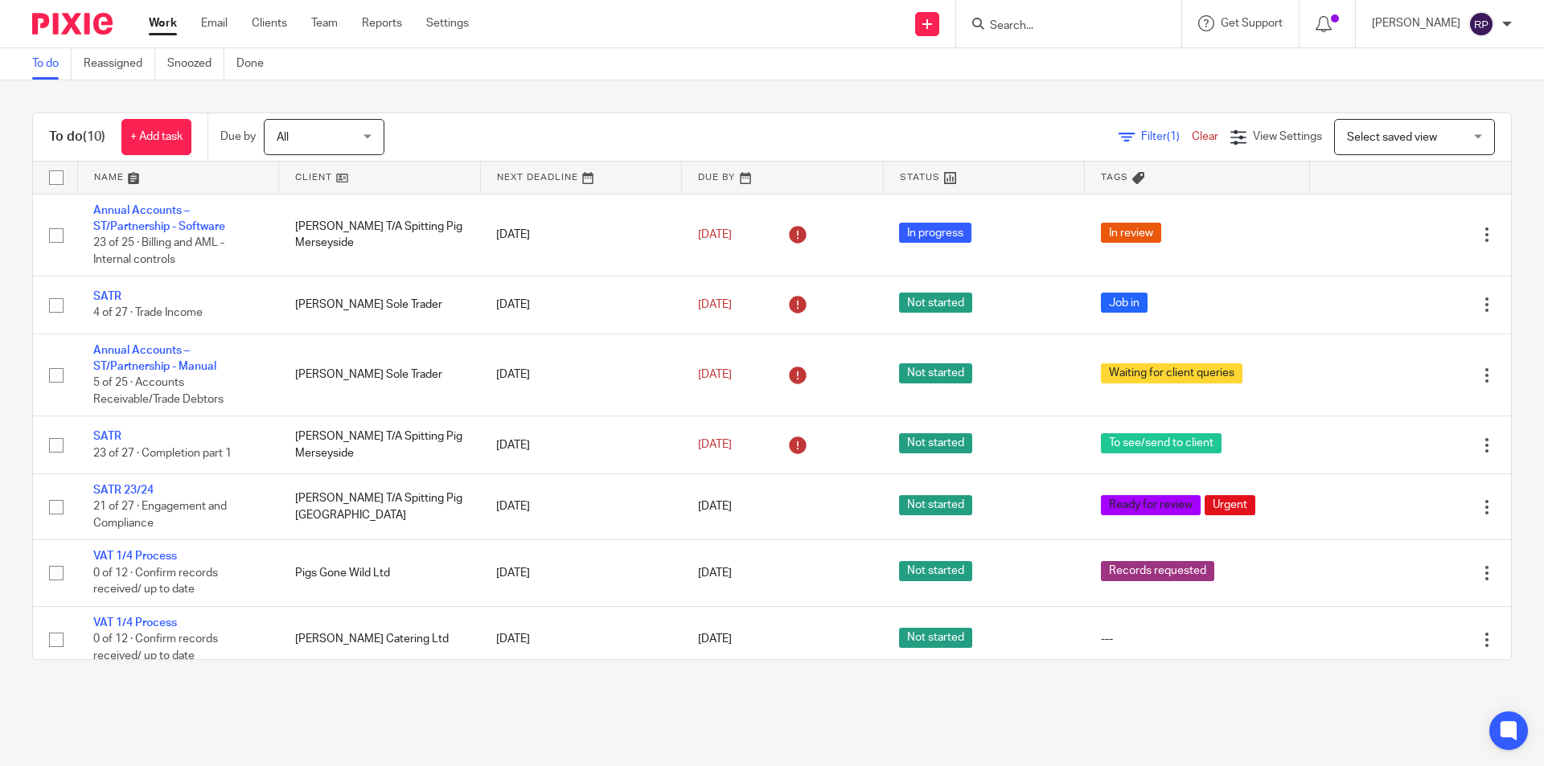
scroll to position [228, 0]
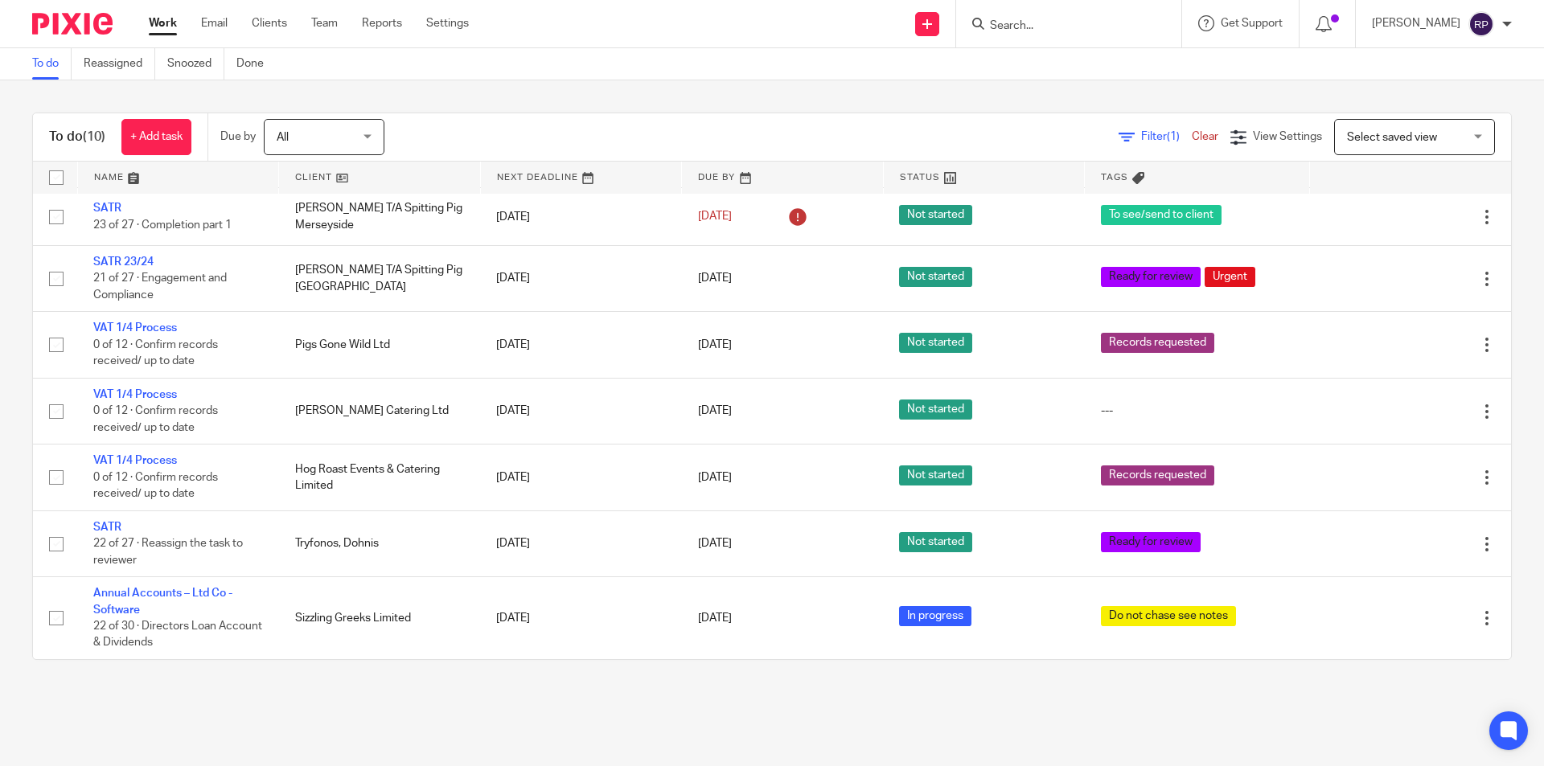
click at [170, 21] on link "Work" at bounding box center [163, 23] width 28 height 16
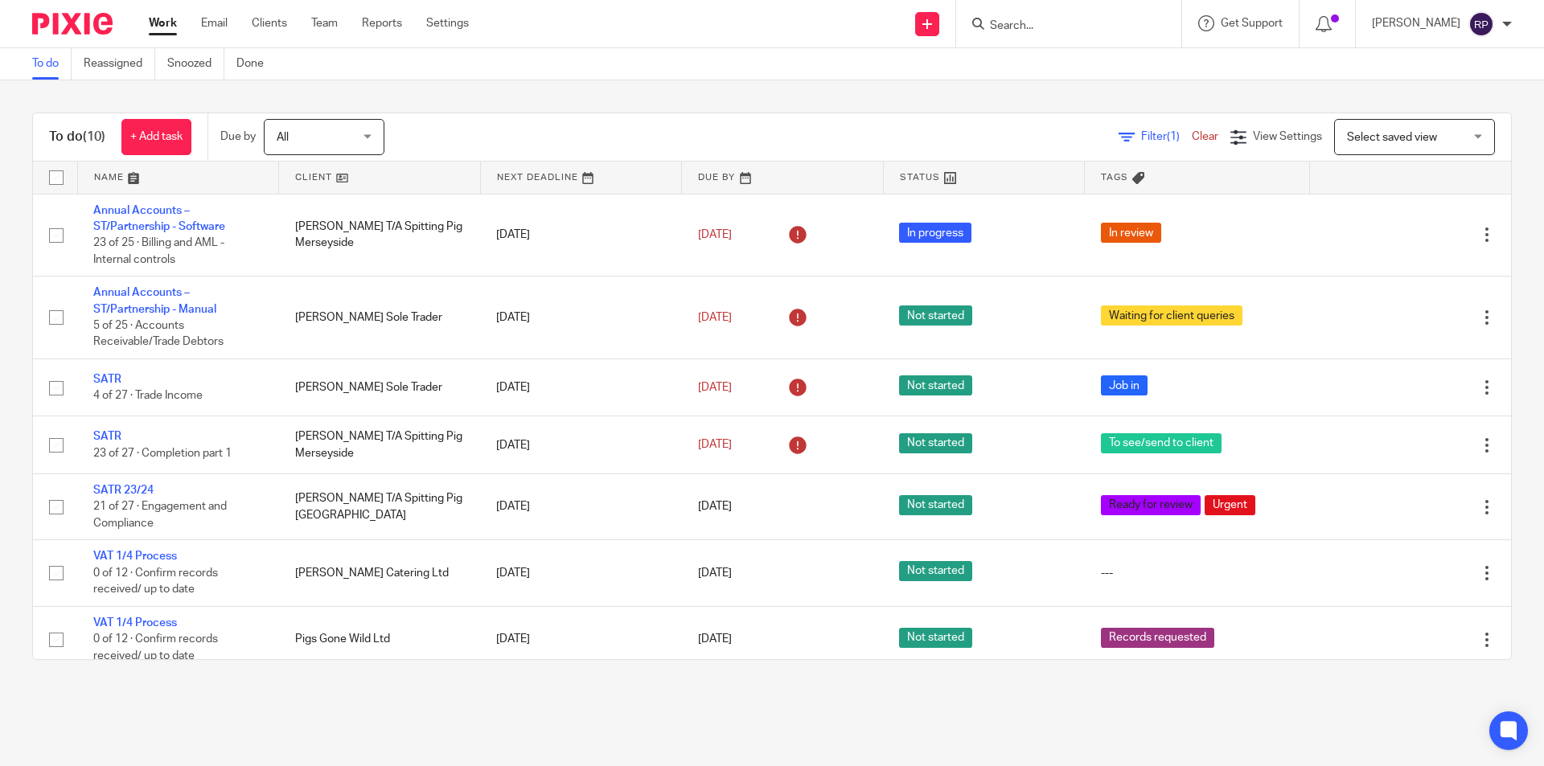
click at [903, 694] on main "To do Reassigned Snoozed Done To do (10) + Add task Due by All All [DATE] [DATE…" at bounding box center [772, 383] width 1544 height 766
